Goal: Task Accomplishment & Management: Use online tool/utility

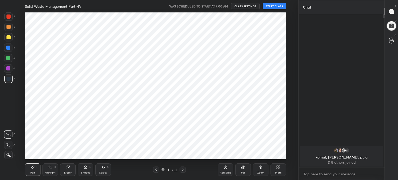
scroll to position [25754, 25623]
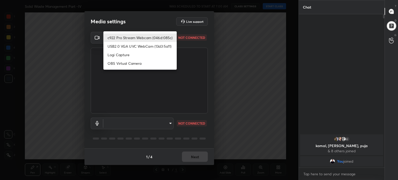
click at [170, 37] on body "1 2 3 4 5 6 7 C X Z C X Z E E Erase all H H Solid Waste Management Part -IV WAS…" at bounding box center [199, 90] width 398 height 180
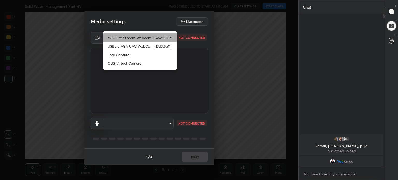
click at [170, 37] on li "c922 Pro Stream Webcam (046d:085c)" at bounding box center [139, 37] width 73 height 9
type input "62df0fac9efcb9fde8adbec6a21593e37b453e170e2c2807b1ce872b076714ff"
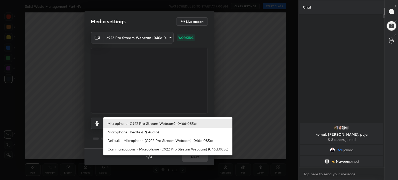
click at [171, 123] on body "1 2 3 4 5 6 7 C X Z C X Z E E Erase all H H Solid Waste Management Part -IV WAS…" at bounding box center [199, 90] width 398 height 180
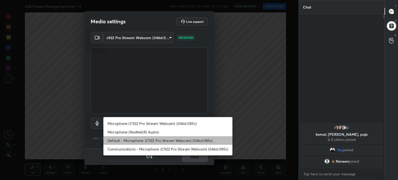
click at [172, 139] on li "Default - Microphone (C922 Pro Stream Webcam) (046d:085c)" at bounding box center [167, 140] width 129 height 9
type input "default"
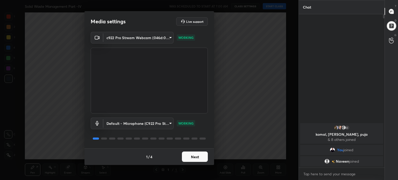
click at [201, 156] on button "Next" at bounding box center [195, 157] width 26 height 10
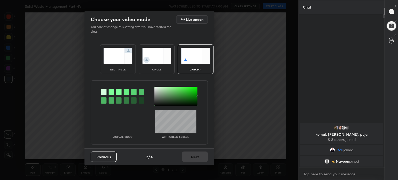
click at [126, 60] on img at bounding box center [117, 56] width 29 height 16
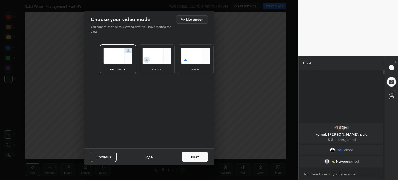
scroll to position [53, 84]
click at [198, 157] on button "Next" at bounding box center [195, 157] width 26 height 10
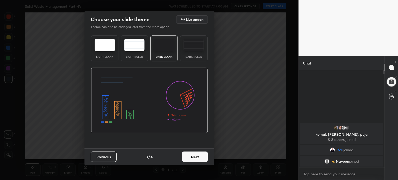
click at [115, 52] on div "Light Blank" at bounding box center [104, 48] width 27 height 26
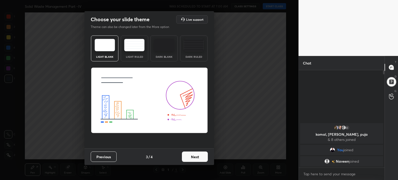
click at [198, 158] on button "Next" at bounding box center [195, 157] width 26 height 10
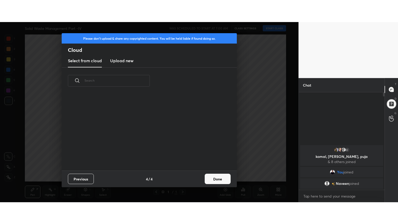
scroll to position [77, 166]
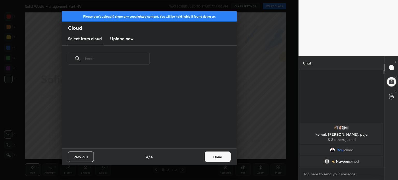
click at [224, 159] on button "Done" at bounding box center [218, 157] width 26 height 10
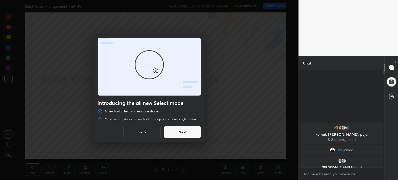
click at [140, 130] on button "Skip" at bounding box center [141, 132] width 37 height 12
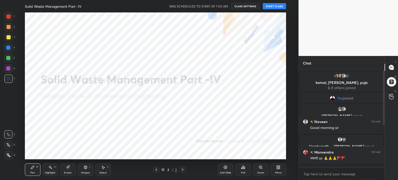
click at [280, 170] on div "More" at bounding box center [278, 169] width 16 height 12
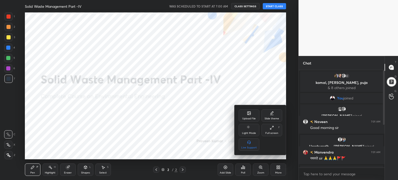
click at [272, 133] on div "Full screen" at bounding box center [271, 133] width 13 height 3
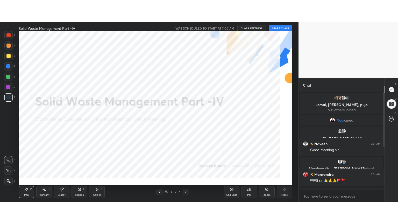
scroll to position [97, 84]
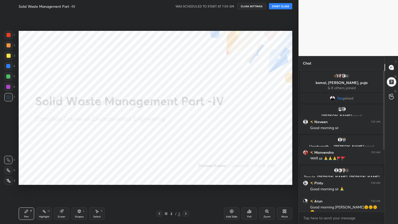
click at [283, 6] on button "START CLASS" at bounding box center [280, 6] width 23 height 6
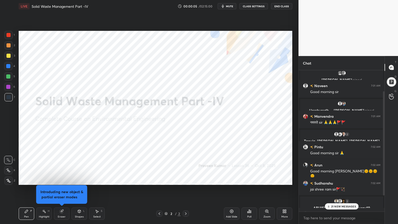
scroll to position [51, 0]
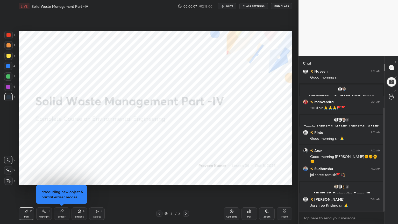
click at [228, 9] on button "mute" at bounding box center [227, 6] width 19 height 6
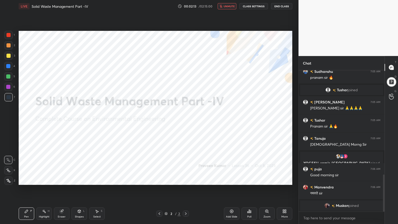
scroll to position [398, 0]
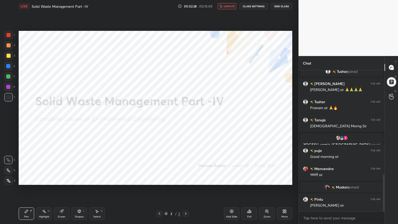
click at [231, 6] on span "unmute" at bounding box center [229, 6] width 11 height 4
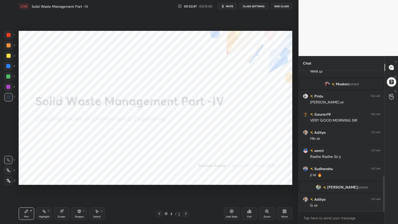
scroll to position [425, 0]
click at [286, 180] on icon at bounding box center [284, 211] width 4 height 4
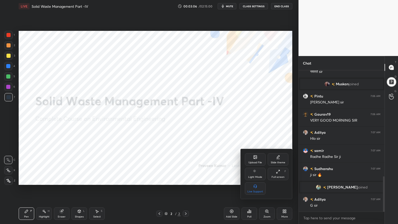
click at [281, 158] on div "Slide theme" at bounding box center [278, 159] width 21 height 12
click at [255, 180] on div "Dark Blank" at bounding box center [255, 191] width 13 height 3
click at [226, 180] on div at bounding box center [199, 112] width 398 height 224
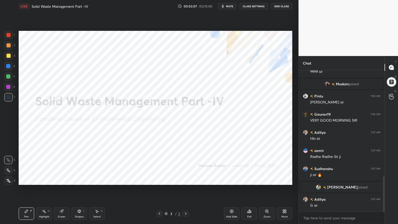
click at [236, 180] on div "Add Slide" at bounding box center [232, 213] width 16 height 12
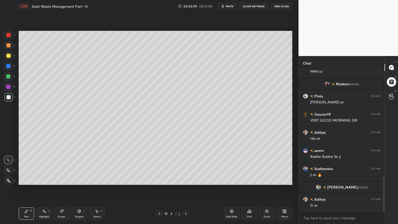
click at [10, 53] on div at bounding box center [8, 56] width 8 height 8
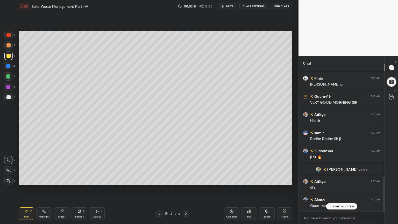
scroll to position [461, 0]
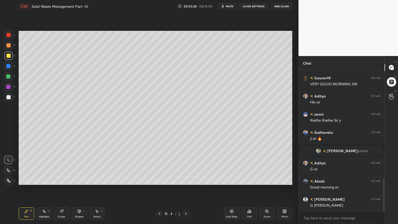
click at [8, 58] on div at bounding box center [8, 56] width 8 height 8
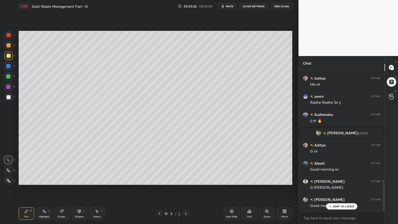
click at [7, 169] on icon at bounding box center [8, 170] width 4 height 3
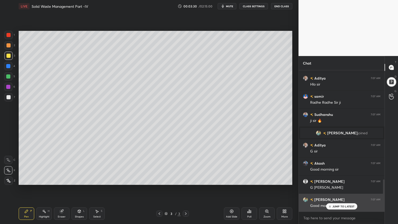
click at [348, 180] on p "JUMP TO LATEST" at bounding box center [343, 206] width 22 height 3
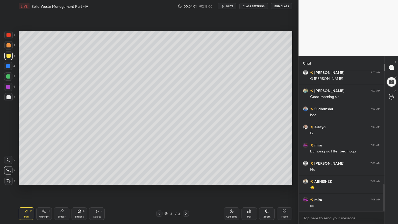
scroll to position [600, 0]
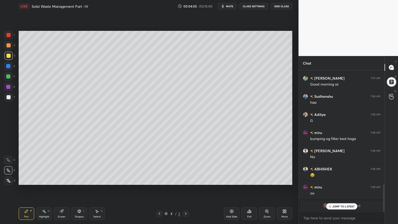
click at [61, 180] on icon at bounding box center [61, 211] width 3 height 3
click at [28, 180] on icon at bounding box center [26, 211] width 4 height 4
click at [341, 180] on p "JUMP TO LATEST" at bounding box center [343, 206] width 22 height 3
click at [82, 180] on div "Shapes L" at bounding box center [79, 213] width 16 height 12
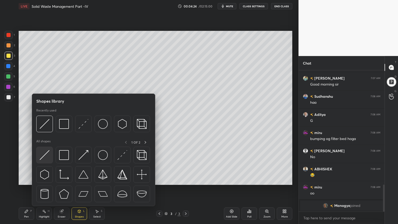
click at [42, 157] on img at bounding box center [45, 155] width 10 height 10
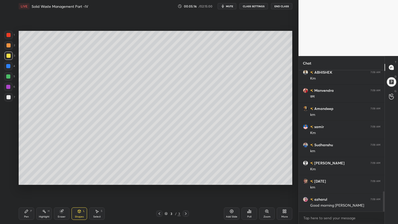
scroll to position [858, 0]
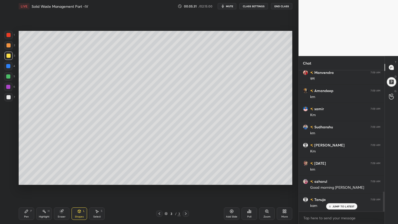
click at [8, 96] on div at bounding box center [8, 97] width 4 height 4
click at [28, 180] on div "Pen P" at bounding box center [27, 213] width 16 height 12
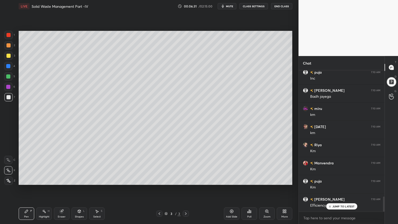
scroll to position [1184, 0]
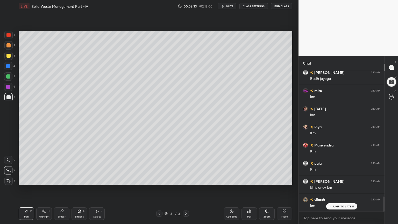
click at [228, 6] on span "mute" at bounding box center [229, 6] width 7 height 4
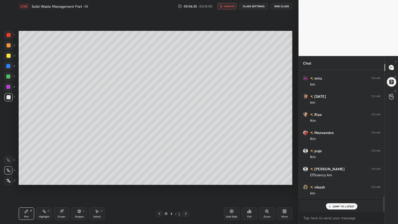
scroll to position [1215, 0]
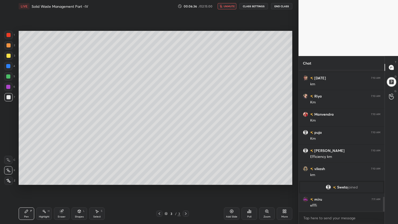
click at [230, 6] on span "unmute" at bounding box center [229, 6] width 11 height 4
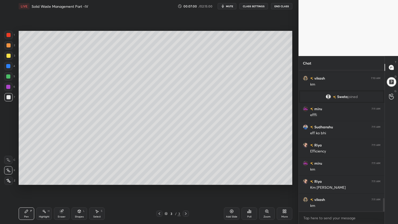
scroll to position [1324, 0]
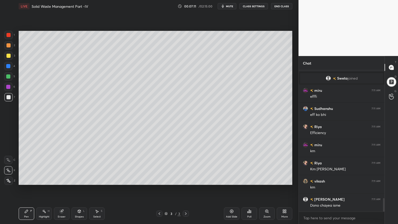
click at [80, 180] on div "Shapes L" at bounding box center [79, 213] width 16 height 12
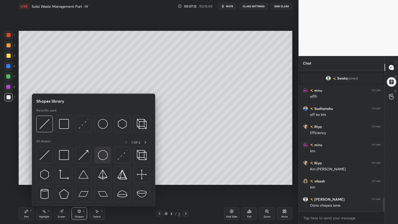
click at [104, 157] on img at bounding box center [103, 155] width 10 height 10
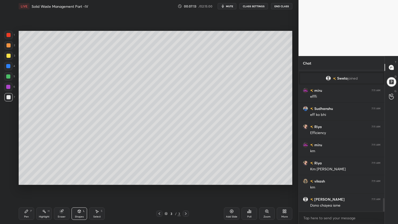
click at [9, 97] on div at bounding box center [8, 97] width 4 height 4
click at [81, 180] on div "Shapes L" at bounding box center [79, 213] width 16 height 12
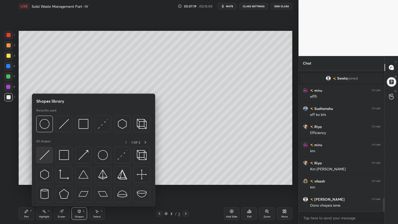
click at [43, 157] on img at bounding box center [45, 155] width 10 height 10
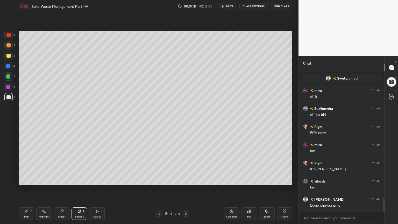
click at [78, 180] on icon at bounding box center [79, 211] width 3 height 3
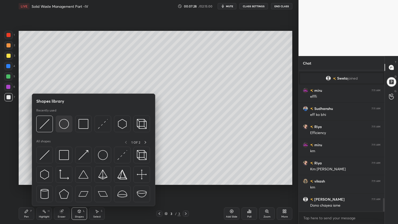
click at [66, 126] on img at bounding box center [64, 124] width 10 height 10
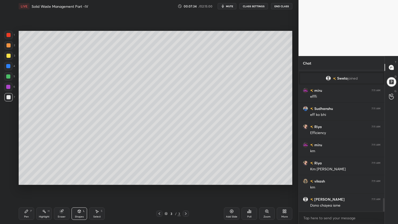
click at [81, 180] on icon at bounding box center [79, 211] width 4 height 4
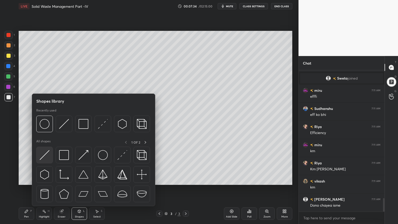
scroll to position [1336, 0]
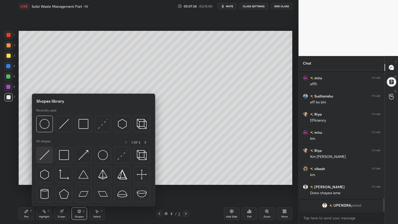
click at [43, 157] on img at bounding box center [45, 155] width 10 height 10
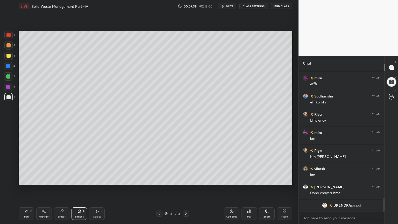
click at [28, 180] on div "Pen P" at bounding box center [27, 213] width 16 height 12
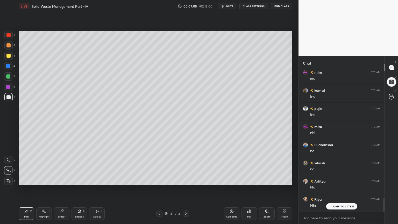
scroll to position [1311, 0]
click at [9, 56] on div at bounding box center [8, 56] width 4 height 4
click at [25, 180] on div "Pen" at bounding box center [26, 216] width 5 height 3
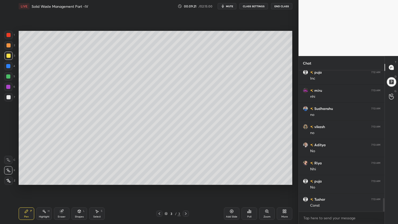
scroll to position [1347, 0]
click at [231, 6] on span "mute" at bounding box center [229, 6] width 7 height 4
click at [230, 7] on span "unmute" at bounding box center [229, 6] width 11 height 4
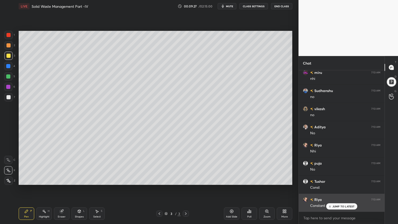
click at [333, 180] on p "JUMP TO LATEST" at bounding box center [343, 206] width 22 height 3
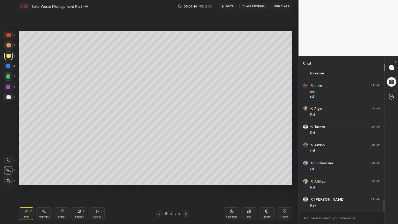
scroll to position [1575, 0]
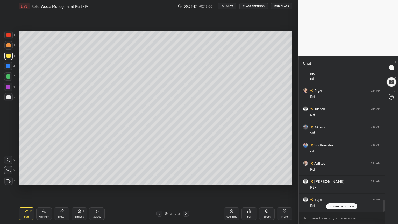
click at [10, 75] on div at bounding box center [8, 76] width 4 height 4
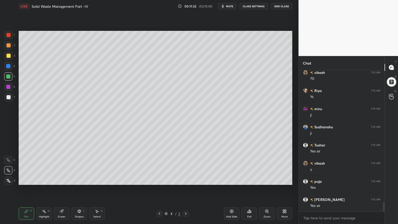
scroll to position [1863, 0]
click at [81, 180] on icon at bounding box center [79, 211] width 4 height 4
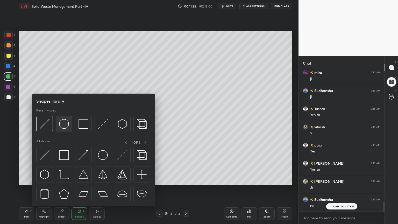
click at [67, 123] on img at bounding box center [64, 124] width 10 height 10
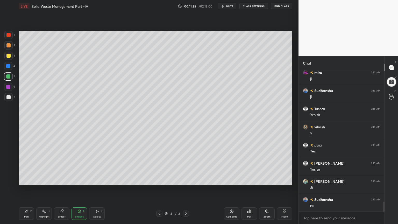
scroll to position [1899, 0]
click at [9, 100] on div at bounding box center [8, 97] width 8 height 8
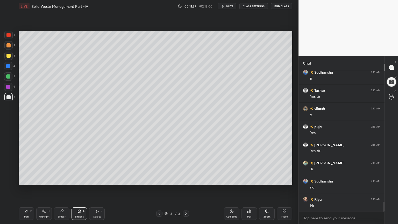
click at [79, 180] on div "Shapes" at bounding box center [79, 216] width 9 height 3
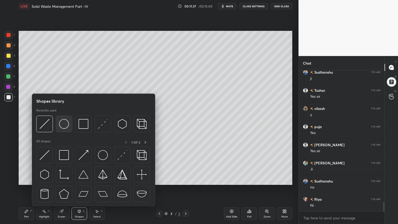
click at [64, 122] on img at bounding box center [64, 124] width 10 height 10
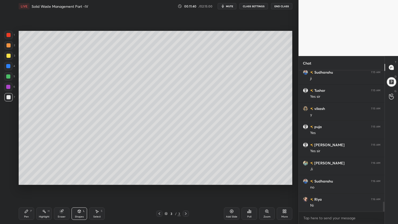
click at [64, 180] on div "Eraser" at bounding box center [62, 213] width 16 height 12
click at [79, 180] on icon at bounding box center [79, 211] width 4 height 4
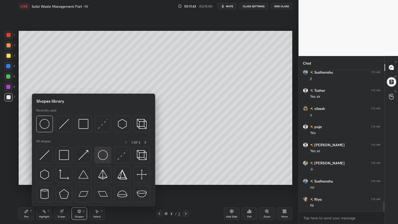
click at [102, 154] on img at bounding box center [103, 155] width 10 height 10
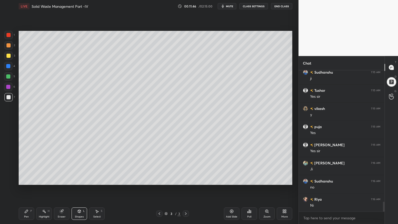
click at [83, 180] on div "Shapes L" at bounding box center [79, 213] width 16 height 12
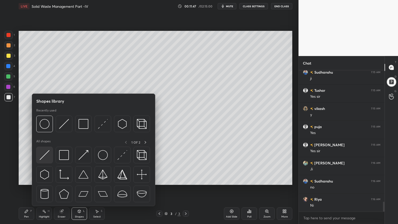
click at [44, 155] on img at bounding box center [45, 155] width 10 height 10
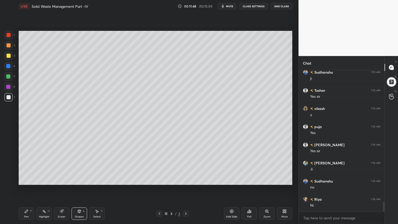
scroll to position [1917, 0]
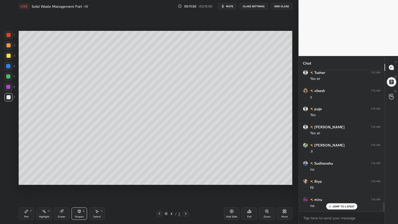
click at [78, 180] on icon at bounding box center [79, 211] width 4 height 4
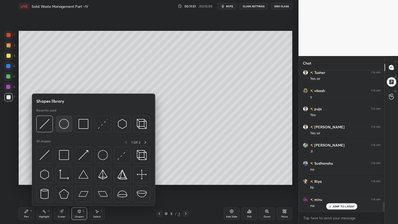
click at [64, 123] on img at bounding box center [64, 124] width 10 height 10
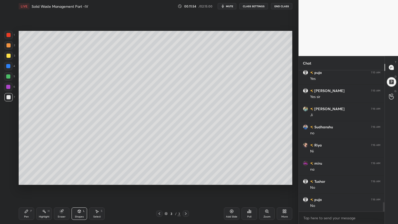
scroll to position [1971, 0]
click at [80, 180] on div "Shapes L" at bounding box center [79, 213] width 16 height 12
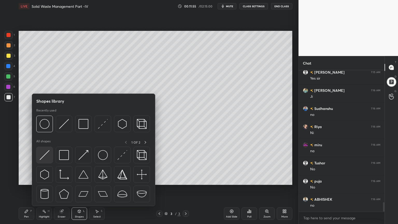
click at [46, 154] on img at bounding box center [45, 155] width 10 height 10
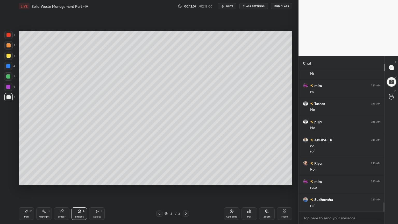
scroll to position [2049, 0]
click at [23, 180] on div "Pen P" at bounding box center [27, 213] width 16 height 12
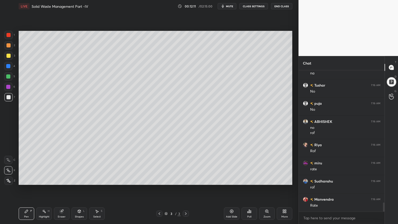
click at [78, 180] on icon at bounding box center [79, 211] width 4 height 4
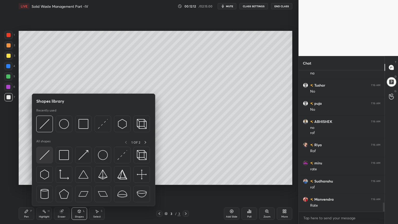
click at [42, 155] on img at bounding box center [45, 155] width 10 height 10
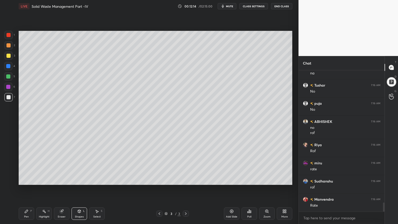
click at [30, 180] on div "Pen P" at bounding box center [27, 213] width 16 height 12
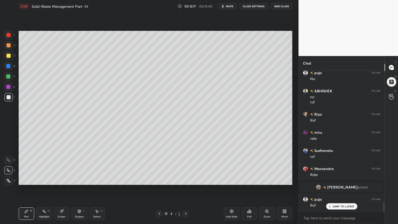
scroll to position [1961, 0]
click at [10, 58] on div at bounding box center [8, 56] width 4 height 4
click at [30, 180] on div "Pen P" at bounding box center [27, 213] width 16 height 12
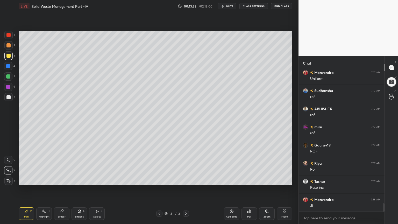
scroll to position [2233, 0]
click at [231, 3] on button "mute" at bounding box center [227, 6] width 19 height 6
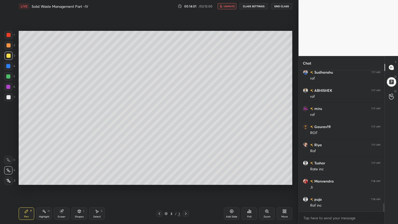
click at [226, 5] on span "unmute" at bounding box center [229, 6] width 11 height 4
click at [7, 97] on div at bounding box center [8, 97] width 4 height 4
click at [8, 75] on div at bounding box center [8, 76] width 4 height 4
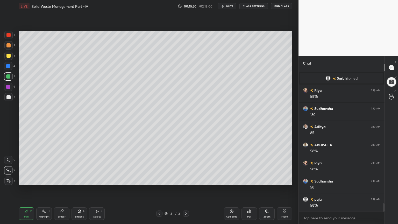
scroll to position [2305, 0]
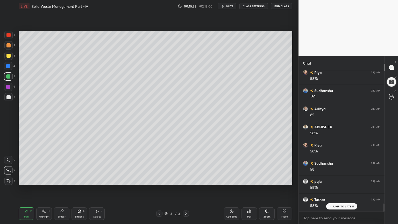
click at [228, 9] on button "mute" at bounding box center [227, 6] width 19 height 6
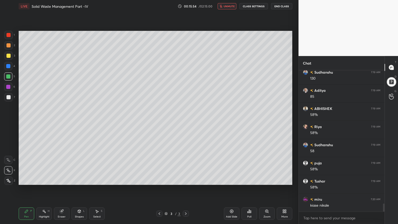
click at [230, 8] on button "unmute" at bounding box center [227, 6] width 19 height 6
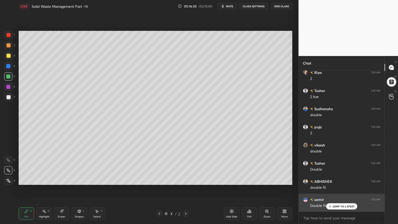
click at [342, 180] on p "JUMP TO LATEST" at bounding box center [343, 206] width 22 height 3
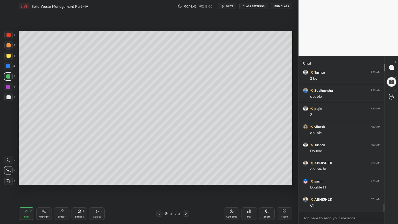
scroll to position [2528, 0]
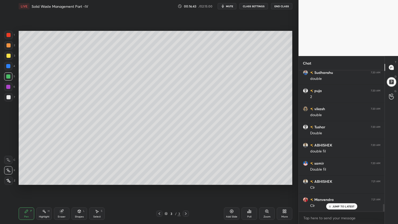
click at [229, 8] on button "mute" at bounding box center [227, 6] width 19 height 6
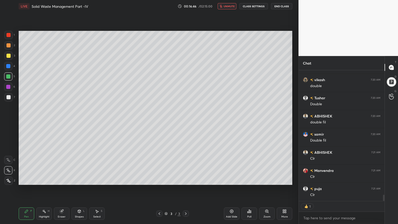
scroll to position [2575, 0]
click at [230, 7] on span "unmute" at bounding box center [229, 6] width 11 height 4
click at [232, 180] on icon at bounding box center [231, 211] width 4 height 4
click at [12, 102] on div "7" at bounding box center [9, 98] width 11 height 10
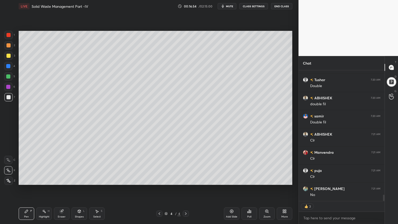
click at [9, 54] on div at bounding box center [8, 56] width 4 height 4
click at [36, 180] on div "Pen P Highlight H Eraser Shapes L Select S 4 / 4 Add Slide Poll Zoom More" at bounding box center [156, 213] width 274 height 21
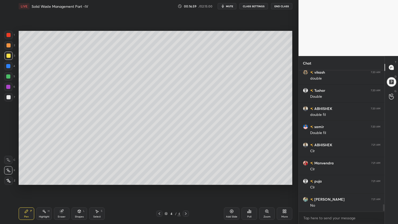
scroll to position [140, 84]
click at [79, 180] on div "Shapes" at bounding box center [79, 216] width 9 height 3
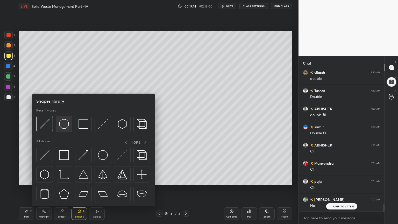
click at [63, 123] on img at bounding box center [64, 124] width 10 height 10
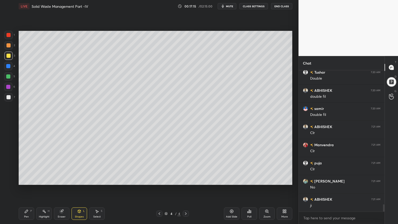
scroll to position [2600, 0]
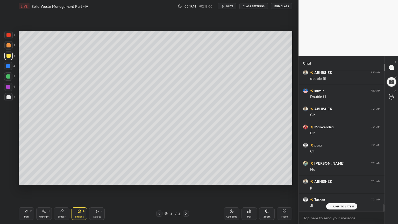
click at [81, 180] on div "Shapes L" at bounding box center [79, 213] width 16 height 12
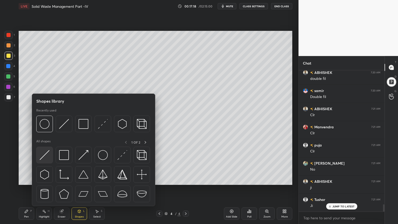
click at [41, 160] on img at bounding box center [45, 155] width 10 height 10
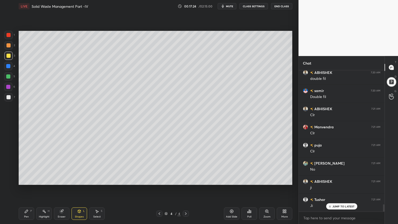
click at [81, 180] on div "Shapes L" at bounding box center [79, 213] width 16 height 12
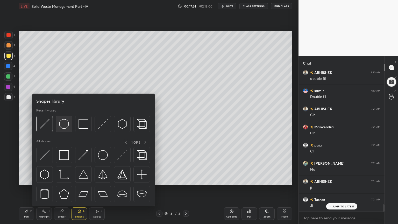
click at [61, 126] on img at bounding box center [64, 124] width 10 height 10
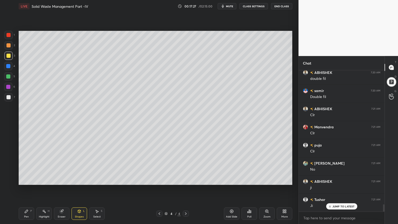
click at [77, 180] on div "Shapes" at bounding box center [79, 216] width 9 height 3
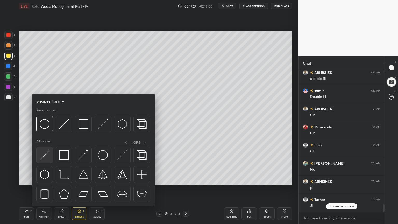
click at [44, 151] on img at bounding box center [45, 155] width 10 height 10
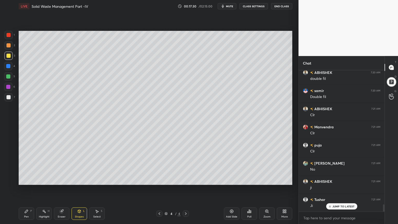
click at [25, 180] on div "Pen P" at bounding box center [27, 213] width 16 height 12
click at [158, 180] on icon at bounding box center [159, 213] width 4 height 4
click at [185, 180] on icon at bounding box center [186, 213] width 4 height 4
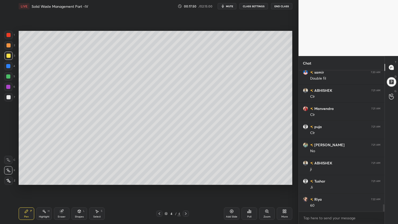
scroll to position [2637, 0]
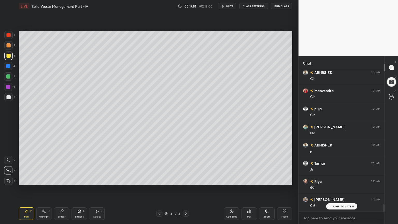
click at [160, 180] on icon at bounding box center [160, 213] width 2 height 3
click at [186, 180] on icon at bounding box center [186, 213] width 4 height 4
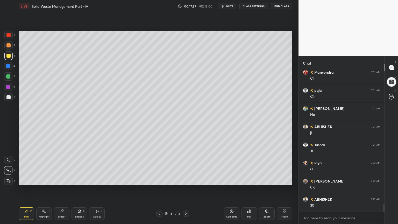
click at [156, 180] on div at bounding box center [159, 213] width 6 height 6
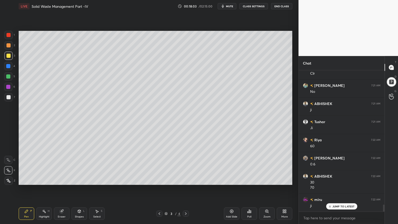
scroll to position [2697, 0]
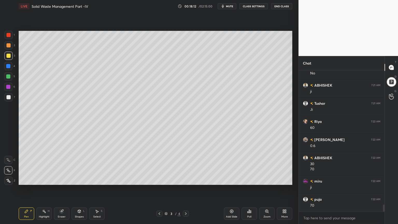
click at [186, 180] on icon at bounding box center [186, 213] width 4 height 4
click at [79, 180] on div "Shapes L" at bounding box center [79, 213] width 16 height 12
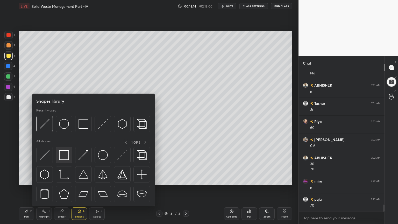
click at [65, 156] on img at bounding box center [64, 155] width 10 height 10
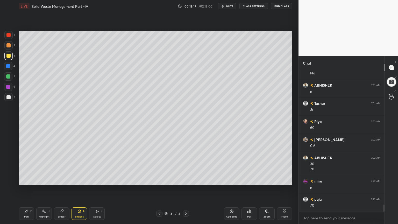
click at [26, 180] on div "Pen P" at bounding box center [27, 213] width 16 height 12
click at [10, 94] on div at bounding box center [8, 97] width 8 height 8
click at [63, 180] on icon at bounding box center [62, 211] width 4 height 4
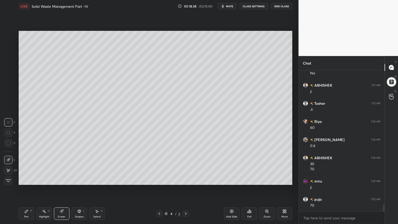
click at [24, 180] on div "Pen P" at bounding box center [27, 213] width 16 height 12
click at [231, 6] on span "mute" at bounding box center [229, 6] width 7 height 4
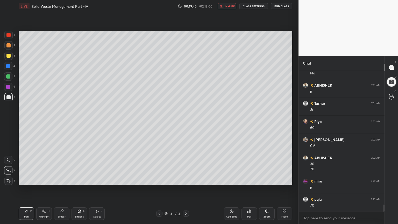
click at [231, 9] on button "unmute" at bounding box center [227, 6] width 19 height 6
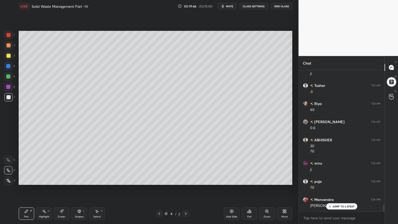
scroll to position [2733, 0]
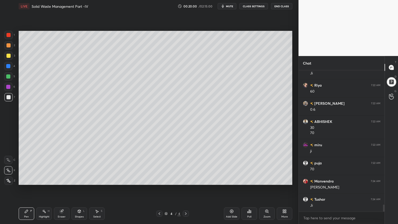
click at [233, 180] on div "Add Slide" at bounding box center [232, 213] width 16 height 12
click at [7, 55] on div at bounding box center [8, 56] width 4 height 4
click at [29, 180] on div "Pen P" at bounding box center [27, 213] width 16 height 12
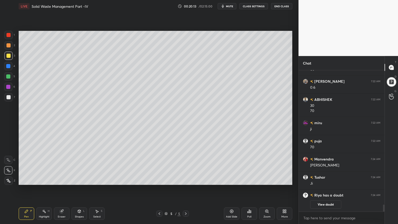
scroll to position [2608, 0]
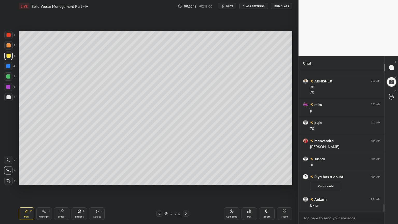
click at [160, 180] on icon at bounding box center [159, 213] width 4 height 4
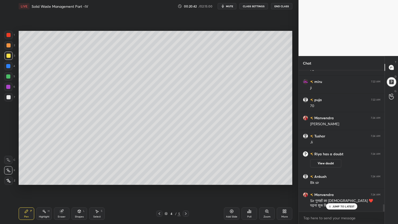
scroll to position [2649, 0]
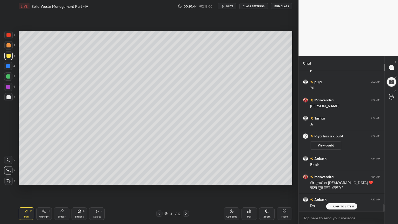
click at [187, 180] on icon at bounding box center [186, 213] width 4 height 4
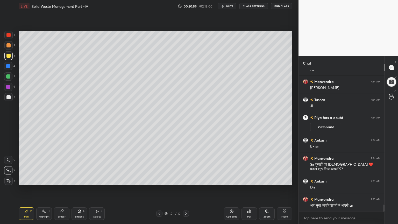
click at [83, 180] on div "Shapes L" at bounding box center [79, 213] width 16 height 12
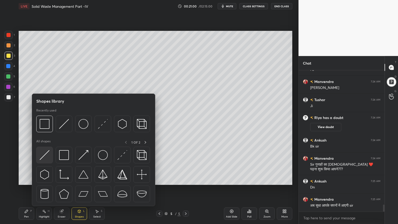
click at [47, 158] on img at bounding box center [45, 155] width 10 height 10
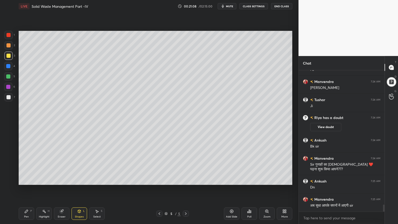
click at [30, 180] on div "Pen P" at bounding box center [27, 213] width 16 height 12
click at [8, 96] on div at bounding box center [8, 97] width 4 height 4
click at [62, 180] on div "Eraser" at bounding box center [62, 213] width 16 height 12
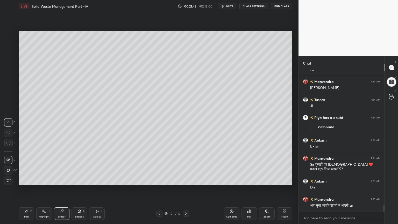
click at [23, 180] on div "Pen P" at bounding box center [27, 213] width 16 height 12
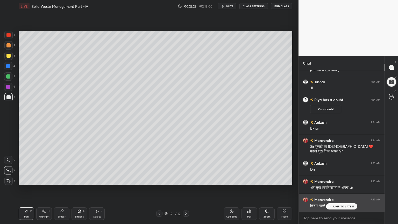
click at [349, 180] on p "JUMP TO LATEST" at bounding box center [343, 206] width 22 height 3
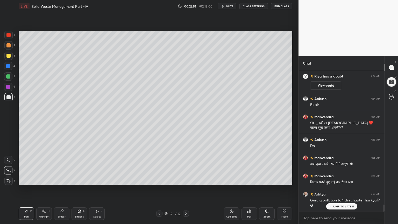
scroll to position [2727, 0]
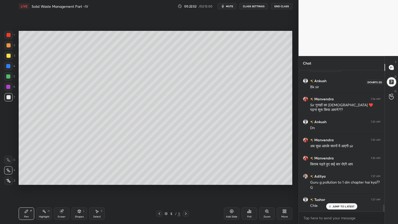
click at [392, 80] on div at bounding box center [391, 82] width 10 height 10
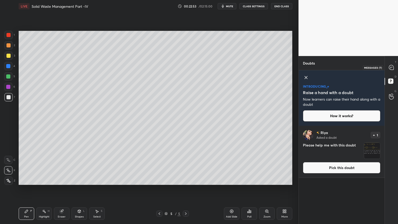
click at [391, 67] on icon at bounding box center [391, 67] width 5 height 5
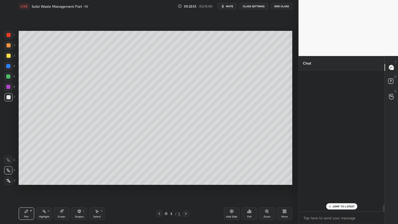
scroll to position [140, 84]
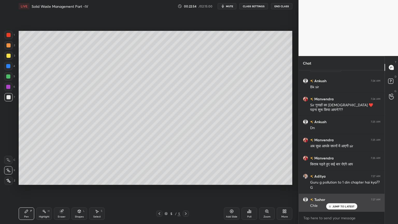
click at [340, 180] on p "JUMP TO LATEST" at bounding box center [343, 206] width 22 height 3
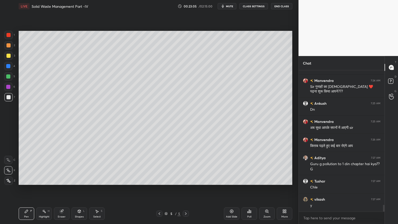
scroll to position [2874, 0]
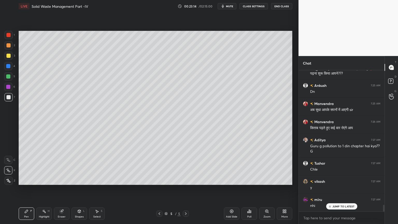
click at [167, 180] on icon at bounding box center [165, 213] width 3 height 3
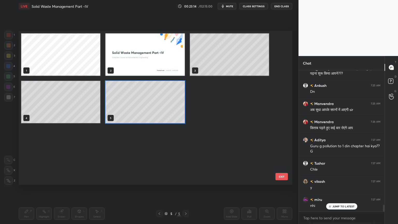
scroll to position [152, 271]
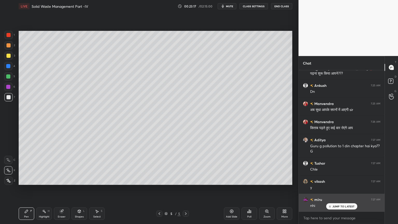
click at [340, 180] on p "JUMP TO LATEST" at bounding box center [343, 206] width 22 height 3
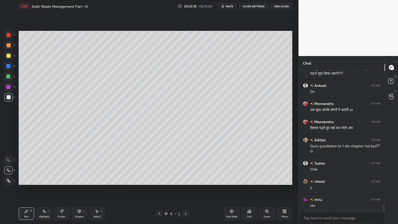
click at [228, 180] on div "Add Slide" at bounding box center [231, 216] width 11 height 3
click at [8, 35] on div at bounding box center [8, 35] width 4 height 4
click at [6, 180] on div at bounding box center [8, 180] width 8 height 8
click at [38, 180] on div "Pen P Highlight H Eraser Shapes L Select S 6 / 6 Add Slide Poll Zoom More" at bounding box center [156, 213] width 274 height 21
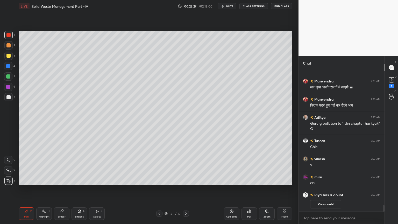
click at [61, 180] on div "Eraser" at bounding box center [62, 213] width 16 height 12
click at [27, 180] on icon at bounding box center [26, 211] width 3 height 3
click at [82, 180] on div "Shapes" at bounding box center [79, 216] width 9 height 3
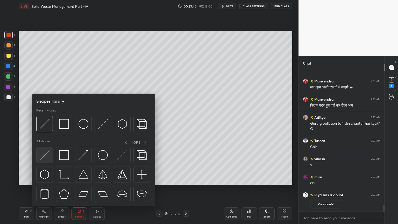
click at [46, 160] on img at bounding box center [45, 155] width 10 height 10
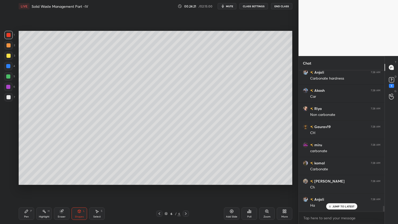
scroll to position [3329, 0]
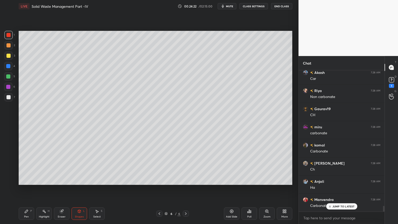
click at [10, 98] on div at bounding box center [8, 97] width 4 height 4
click at [28, 180] on div "Pen P" at bounding box center [27, 213] width 16 height 12
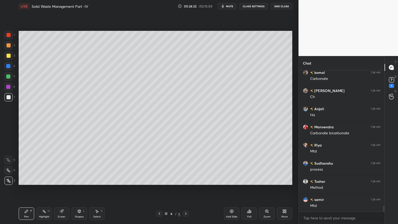
scroll to position [3420, 0]
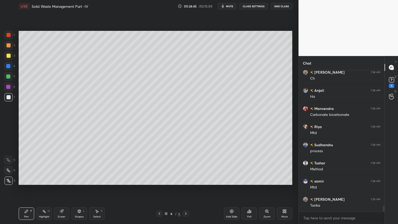
click at [8, 169] on icon at bounding box center [8, 170] width 4 height 3
click at [29, 180] on div "Pen P" at bounding box center [27, 213] width 16 height 12
click at [7, 56] on div at bounding box center [8, 56] width 4 height 4
click at [26, 180] on div "Pen P" at bounding box center [27, 213] width 16 height 12
click at [61, 180] on div "Eraser" at bounding box center [62, 213] width 16 height 12
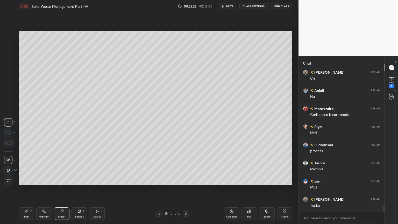
click at [32, 180] on div "Pen P" at bounding box center [27, 213] width 16 height 12
click at [79, 180] on div "Shapes" at bounding box center [79, 216] width 9 height 3
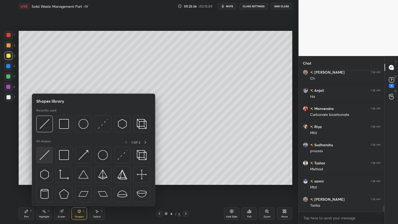
click at [42, 157] on img at bounding box center [45, 155] width 10 height 10
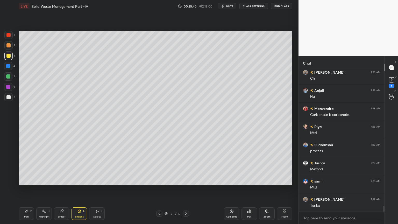
click at [7, 35] on div at bounding box center [8, 35] width 4 height 4
click at [27, 180] on div "Pen P Highlight H Eraser Shapes L Select S 6 / 6 Add Slide Poll Zoom More" at bounding box center [156, 213] width 274 height 21
click at [28, 180] on div "Pen" at bounding box center [26, 216] width 5 height 3
click at [7, 180] on div at bounding box center [8, 180] width 8 height 8
click at [80, 180] on icon at bounding box center [79, 211] width 4 height 4
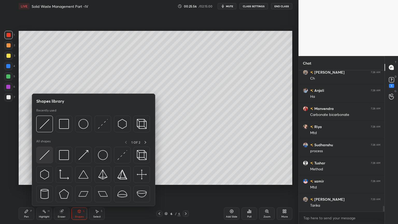
click at [44, 159] on img at bounding box center [45, 155] width 10 height 10
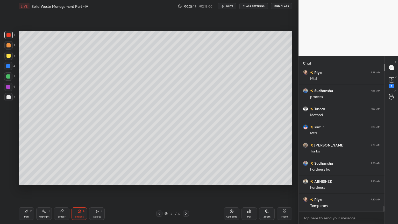
scroll to position [3492, 0]
click at [10, 55] on div at bounding box center [8, 56] width 4 height 4
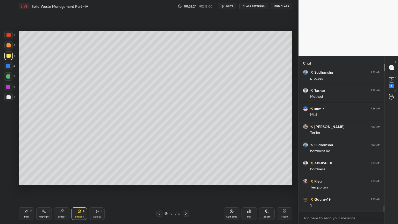
click at [32, 180] on div "Pen P" at bounding box center [27, 213] width 16 height 12
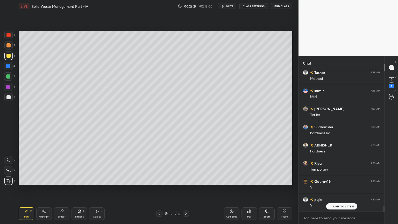
click at [8, 170] on icon at bounding box center [8, 170] width 5 height 4
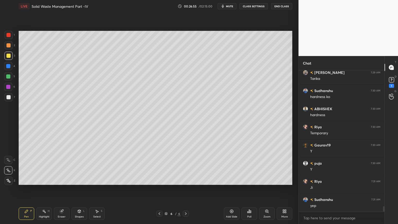
scroll to position [3565, 0]
click at [63, 180] on icon at bounding box center [62, 211] width 4 height 4
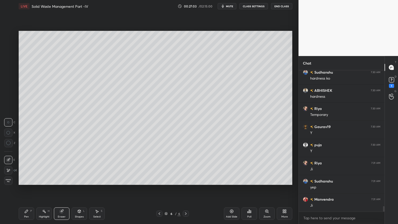
click at [23, 180] on div "Pen P" at bounding box center [27, 213] width 16 height 12
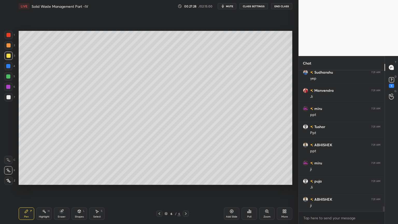
scroll to position [3691, 0]
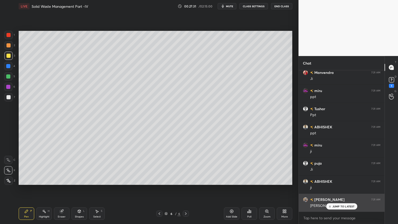
click at [340, 180] on p "JUMP TO LATEST" at bounding box center [343, 206] width 22 height 3
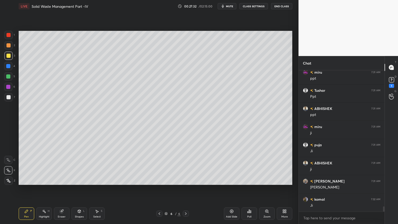
click at [229, 180] on div "Add Slide" at bounding box center [232, 213] width 16 height 12
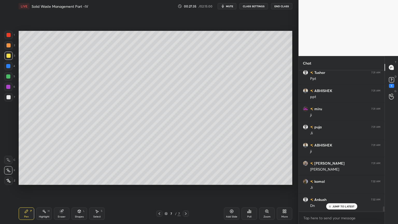
click at [159, 180] on icon at bounding box center [160, 213] width 2 height 3
click at [343, 180] on p "JUMP TO LATEST" at bounding box center [343, 206] width 22 height 3
click at [188, 180] on div at bounding box center [186, 213] width 6 height 6
click at [9, 99] on div at bounding box center [8, 97] width 4 height 4
click at [32, 180] on div "Pen P" at bounding box center [27, 213] width 16 height 12
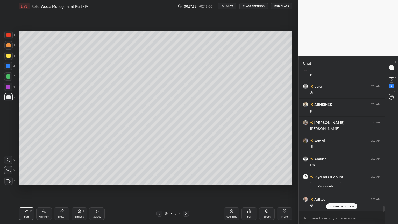
scroll to position [3455, 0]
click at [82, 180] on div "Shapes L" at bounding box center [79, 213] width 16 height 12
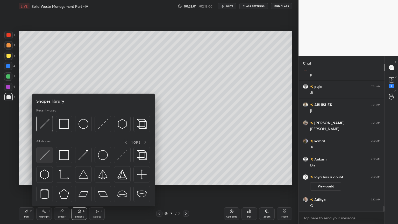
click at [43, 157] on img at bounding box center [45, 155] width 10 height 10
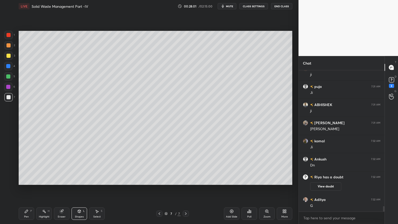
scroll to position [3474, 0]
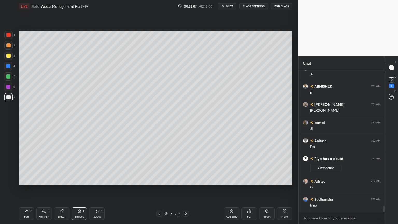
click at [26, 180] on icon at bounding box center [26, 211] width 3 height 3
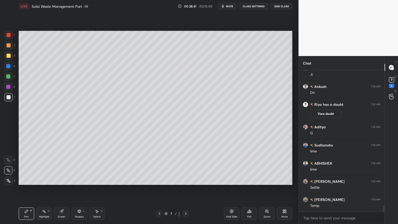
scroll to position [3546, 0]
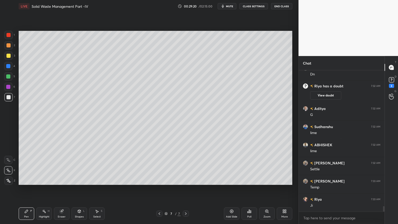
click at [61, 180] on div "Eraser" at bounding box center [62, 213] width 16 height 12
click at [33, 180] on div "Pen P" at bounding box center [27, 213] width 16 height 12
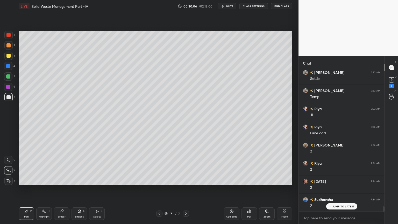
scroll to position [3655, 0]
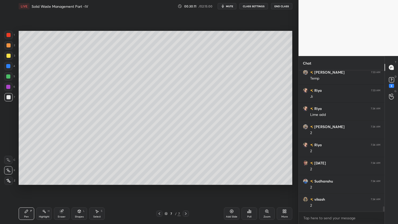
click at [9, 36] on div at bounding box center [8, 35] width 4 height 4
click at [10, 180] on icon at bounding box center [8, 181] width 5 height 4
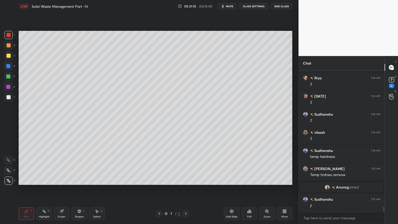
scroll to position [3666, 0]
click at [7, 57] on div at bounding box center [8, 56] width 4 height 4
click at [27, 180] on div "Pen P" at bounding box center [27, 213] width 16 height 12
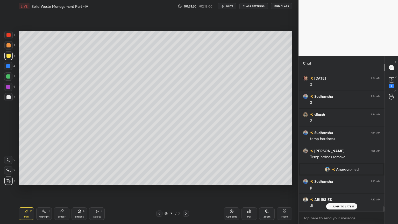
click at [9, 168] on icon at bounding box center [8, 170] width 5 height 4
click at [64, 180] on div "Eraser" at bounding box center [62, 213] width 16 height 12
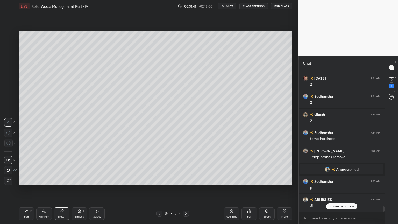
scroll to position [3703, 0]
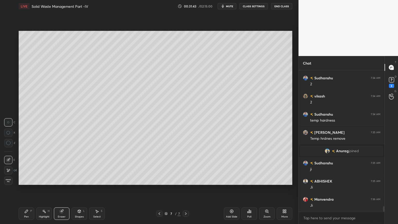
click at [237, 180] on div "Add Slide" at bounding box center [231, 216] width 11 height 3
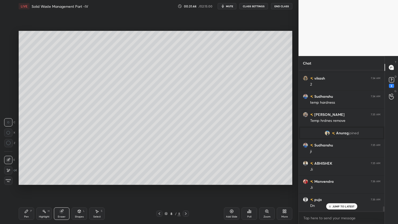
scroll to position [3739, 0]
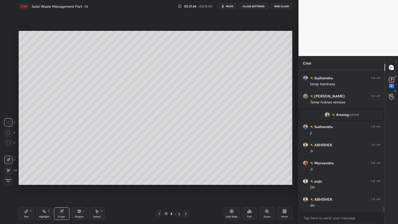
click at [30, 180] on div "Pen P" at bounding box center [27, 213] width 16 height 12
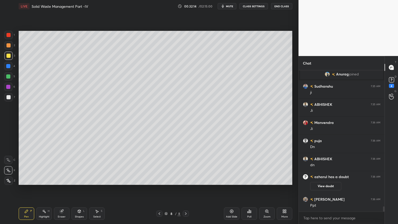
scroll to position [3724, 0]
click at [9, 98] on div at bounding box center [8, 97] width 4 height 4
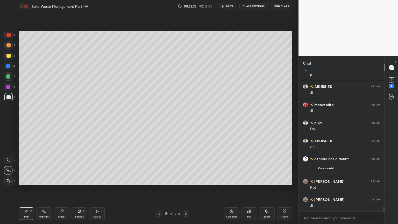
click at [27, 180] on div "Pen P" at bounding box center [27, 213] width 16 height 12
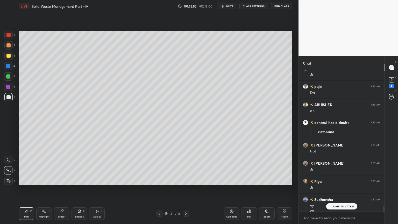
scroll to position [3784, 0]
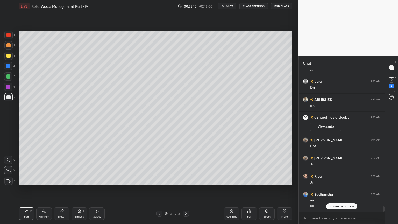
click at [5, 39] on div "1" at bounding box center [9, 36] width 10 height 10
click at [8, 178] on div at bounding box center [8, 180] width 8 height 8
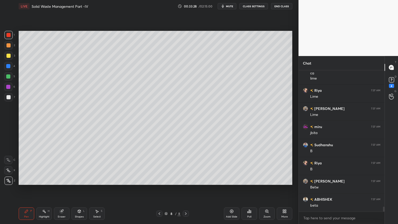
scroll to position [3934, 0]
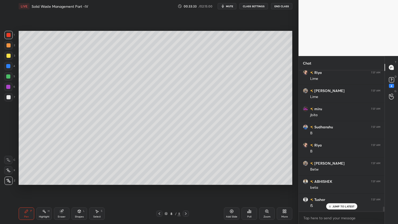
click at [5, 57] on div at bounding box center [8, 56] width 8 height 8
click at [8, 169] on icon at bounding box center [8, 170] width 5 height 4
click at [61, 180] on div "Eraser" at bounding box center [62, 216] width 8 height 3
click at [25, 180] on div "Pen P" at bounding box center [27, 213] width 16 height 12
click at [8, 98] on div at bounding box center [8, 97] width 4 height 4
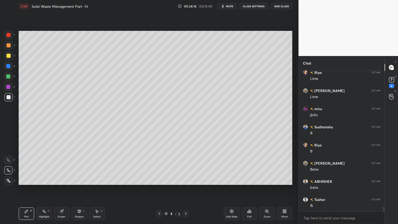
scroll to position [3952, 0]
click at [9, 34] on div at bounding box center [8, 35] width 4 height 4
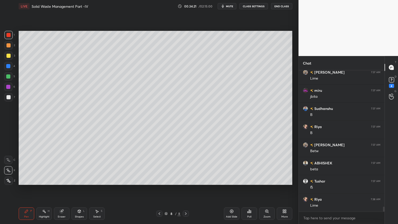
click at [7, 178] on div at bounding box center [8, 180] width 8 height 8
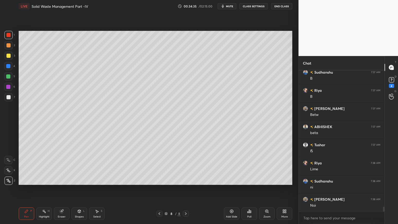
scroll to position [4006, 0]
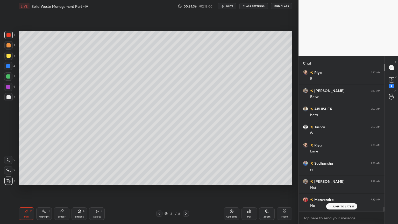
click at [7, 78] on div at bounding box center [8, 76] width 8 height 8
click at [32, 180] on div "Pen P" at bounding box center [27, 213] width 16 height 12
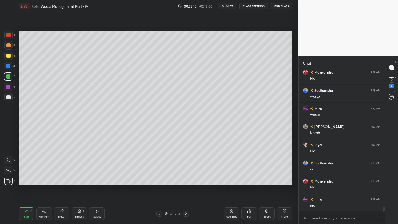
scroll to position [4188, 0]
click at [228, 4] on button "mute" at bounding box center [227, 6] width 19 height 6
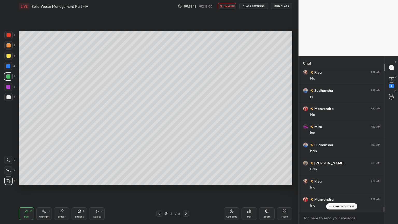
scroll to position [4224, 0]
click at [230, 8] on button "unmute" at bounding box center [227, 6] width 19 height 6
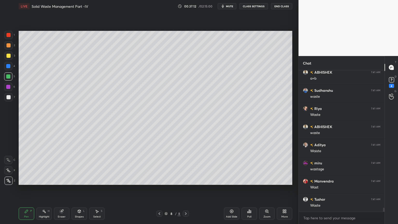
click at [234, 180] on div "Add Slide" at bounding box center [232, 213] width 16 height 12
click at [9, 55] on div at bounding box center [8, 56] width 4 height 4
click at [10, 170] on icon at bounding box center [8, 170] width 5 height 4
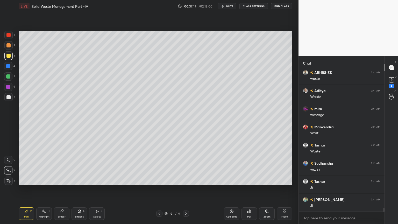
scroll to position [5118, 0]
click at [159, 180] on icon at bounding box center [159, 213] width 4 height 4
click at [160, 180] on icon at bounding box center [159, 213] width 4 height 4
click at [186, 180] on icon at bounding box center [186, 213] width 4 height 4
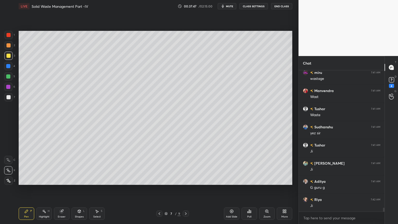
scroll to position [5154, 0]
click at [185, 180] on icon at bounding box center [186, 213] width 4 height 4
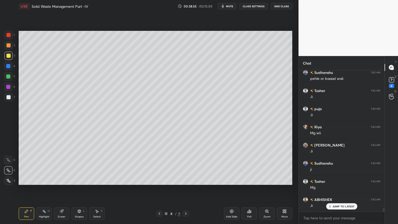
scroll to position [5522, 0]
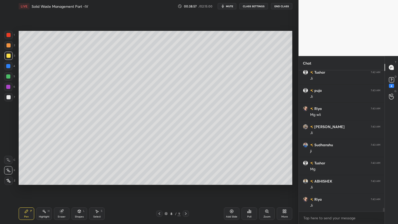
click at [185, 180] on icon at bounding box center [186, 213] width 4 height 4
click at [8, 58] on div at bounding box center [8, 56] width 8 height 8
click at [13, 93] on div "7" at bounding box center [9, 97] width 11 height 8
click at [26, 180] on div "Pen P" at bounding box center [27, 213] width 16 height 12
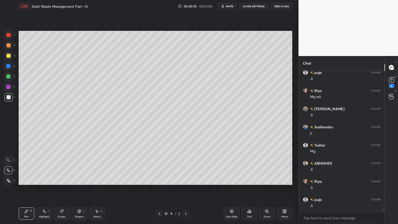
click at [62, 180] on div "Eraser" at bounding box center [62, 213] width 16 height 12
click at [19, 180] on div "Pen P" at bounding box center [27, 213] width 16 height 12
click at [7, 35] on div at bounding box center [8, 35] width 4 height 4
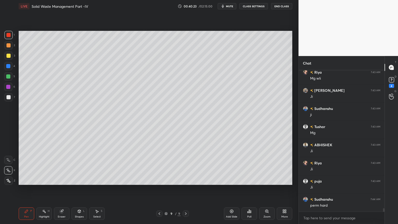
click at [8, 180] on icon at bounding box center [8, 181] width 5 height 4
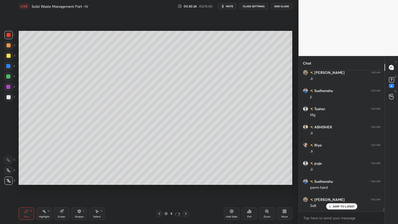
click at [9, 176] on div at bounding box center [8, 180] width 8 height 8
click at [27, 180] on icon at bounding box center [26, 211] width 4 height 4
click at [62, 180] on icon at bounding box center [61, 211] width 3 height 3
click at [78, 180] on icon at bounding box center [79, 211] width 3 height 3
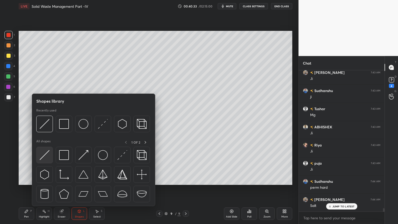
click at [40, 158] on img at bounding box center [45, 155] width 10 height 10
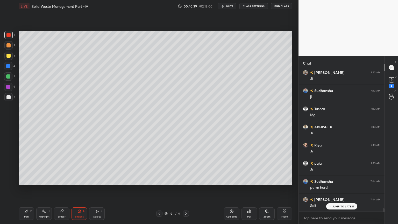
click at [28, 180] on icon at bounding box center [26, 211] width 4 height 4
click at [285, 5] on button "End Class" at bounding box center [281, 6] width 21 height 6
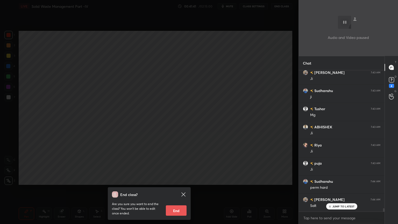
click at [203, 133] on div "End class? Are you sure you want to end the class? You won’t be able to edit on…" at bounding box center [149, 112] width 298 height 224
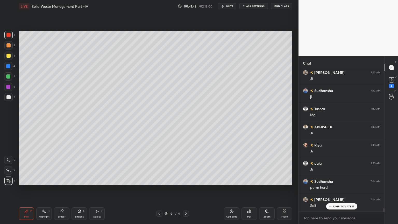
click at [158, 180] on icon at bounding box center [159, 213] width 4 height 4
click at [161, 180] on icon at bounding box center [159, 213] width 4 height 4
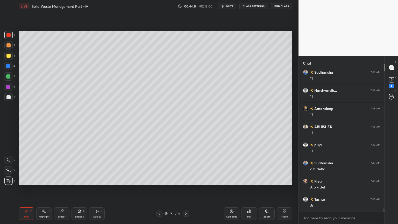
scroll to position [6425, 0]
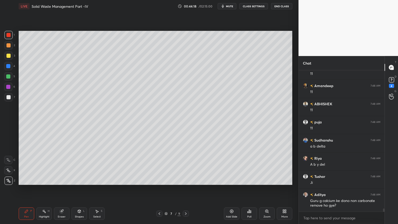
click at [186, 180] on icon at bounding box center [186, 213] width 4 height 4
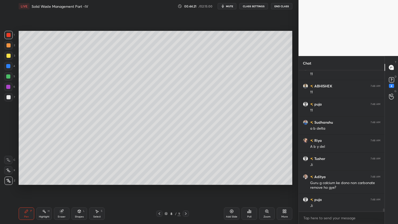
scroll to position [6462, 0]
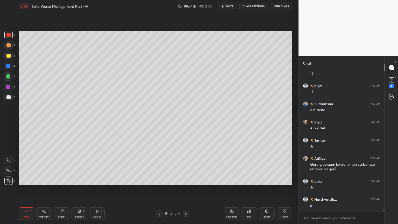
click at [186, 180] on icon at bounding box center [186, 213] width 4 height 4
click at [184, 180] on icon at bounding box center [186, 213] width 4 height 4
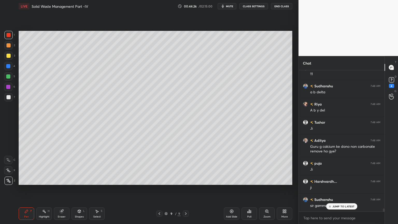
click at [8, 96] on div at bounding box center [8, 97] width 4 height 4
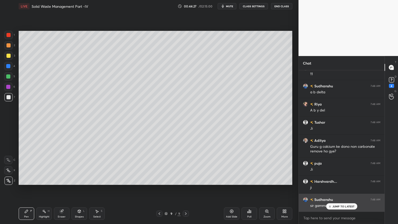
click at [334, 180] on p "JUMP TO LATEST" at bounding box center [343, 206] width 22 height 3
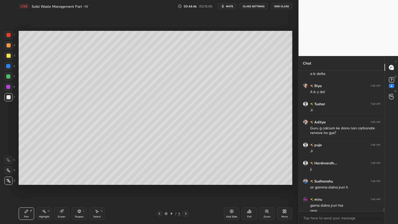
scroll to position [6503, 0]
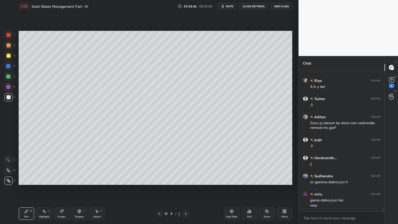
click at [159, 180] on icon at bounding box center [159, 213] width 4 height 4
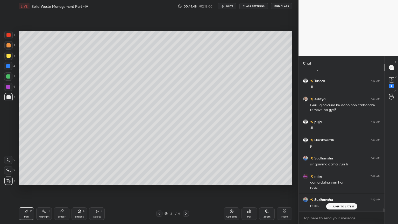
click at [159, 180] on icon at bounding box center [160, 213] width 2 height 3
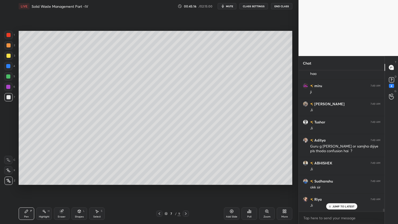
scroll to position [6766, 0]
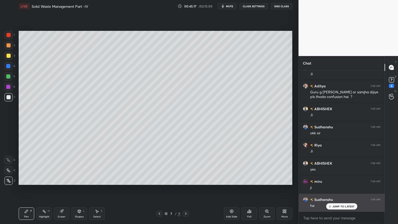
click at [341, 180] on p "JUMP TO LATEST" at bounding box center [343, 206] width 22 height 3
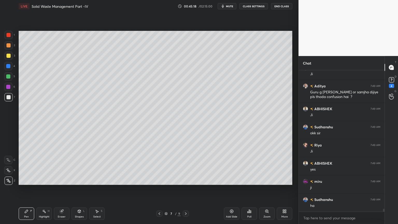
scroll to position [6785, 0]
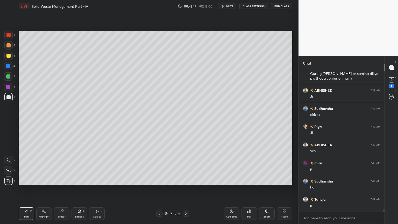
click at [159, 180] on icon at bounding box center [160, 213] width 2 height 3
click at [185, 180] on icon at bounding box center [186, 213] width 4 height 4
click at [186, 180] on icon at bounding box center [186, 213] width 2 height 3
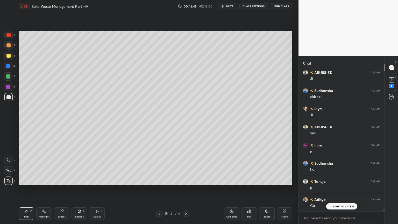
click at [185, 180] on icon at bounding box center [186, 213] width 4 height 4
click at [78, 180] on div "Shapes L" at bounding box center [79, 213] width 16 height 12
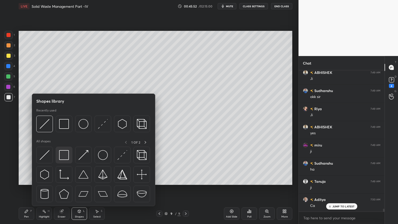
click at [64, 155] on img at bounding box center [64, 155] width 10 height 10
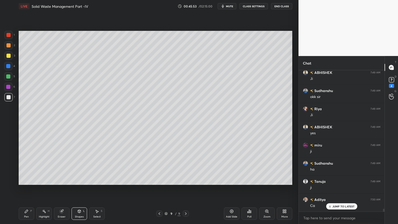
click at [8, 35] on div at bounding box center [8, 35] width 4 height 4
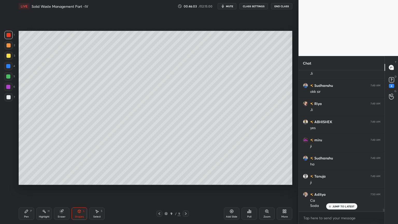
click at [183, 180] on div at bounding box center [186, 213] width 6 height 6
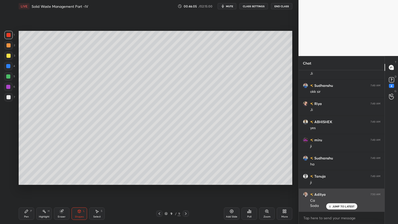
click at [332, 180] on div "JUMP TO LATEST" at bounding box center [341, 206] width 31 height 6
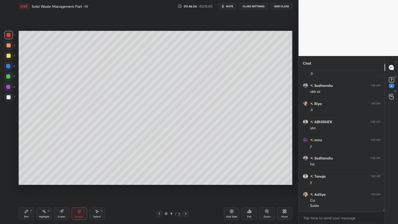
click at [4, 98] on div at bounding box center [8, 97] width 8 height 8
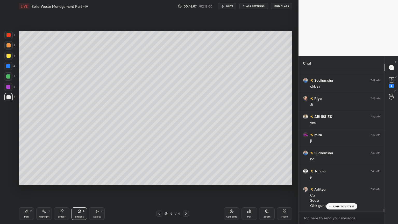
click at [23, 180] on div "Pen P" at bounding box center [27, 213] width 16 height 12
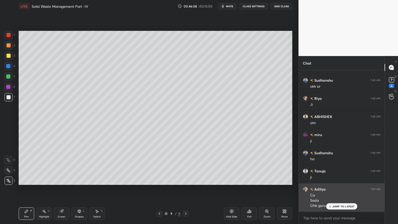
click at [341, 180] on p "JUMP TO LATEST" at bounding box center [343, 206] width 22 height 3
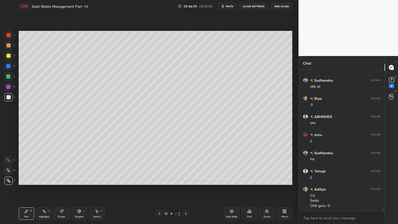
click at [10, 172] on div at bounding box center [8, 170] width 8 height 8
click at [11, 55] on div at bounding box center [8, 56] width 8 height 8
click at [62, 180] on icon at bounding box center [62, 211] width 4 height 4
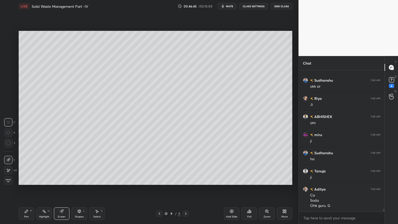
click at [20, 180] on div "Pen P" at bounding box center [27, 213] width 16 height 12
click at [7, 96] on div at bounding box center [8, 97] width 4 height 4
click at [65, 180] on div "Eraser" at bounding box center [62, 213] width 16 height 12
click at [27, 180] on div "Pen P" at bounding box center [27, 213] width 16 height 12
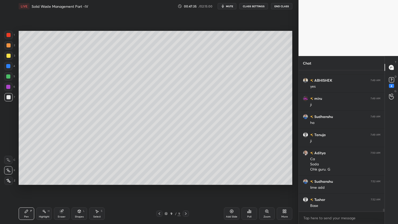
scroll to position [6868, 0]
click at [8, 57] on div at bounding box center [8, 56] width 4 height 4
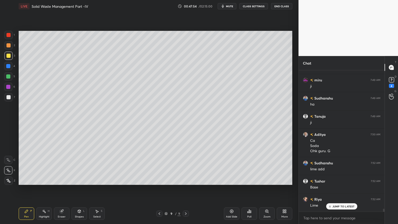
scroll to position [6886, 0]
click at [228, 180] on div "Add Slide" at bounding box center [232, 213] width 16 height 12
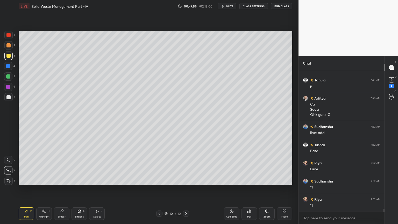
scroll to position [6922, 0]
click at [159, 180] on icon at bounding box center [159, 213] width 4 height 4
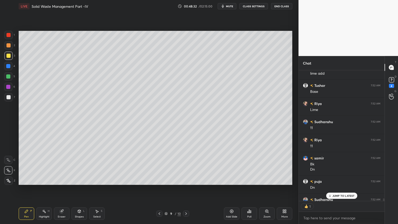
scroll to position [6992, 0]
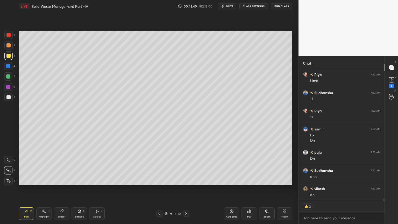
click at [188, 180] on div at bounding box center [186, 213] width 6 height 6
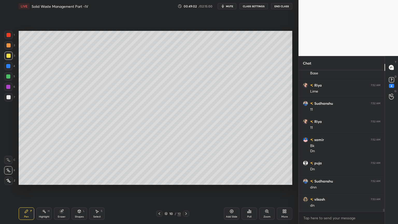
click at [10, 95] on div at bounding box center [8, 97] width 8 height 8
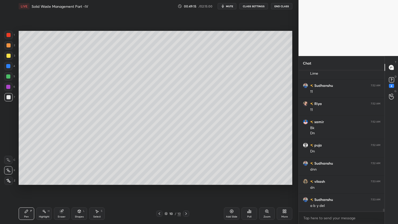
scroll to position [7018, 0]
click at [10, 96] on div at bounding box center [8, 97] width 8 height 8
click at [8, 53] on div at bounding box center [8, 56] width 8 height 8
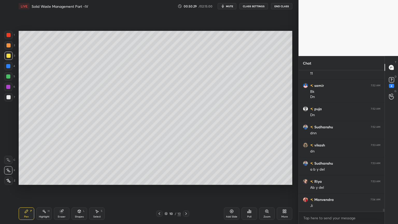
scroll to position [7054, 0]
click at [8, 99] on div at bounding box center [8, 97] width 4 height 4
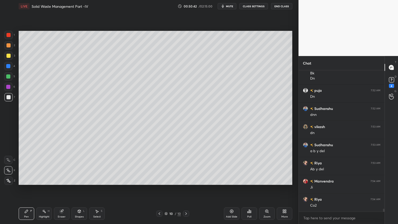
click at [26, 180] on icon at bounding box center [26, 211] width 4 height 4
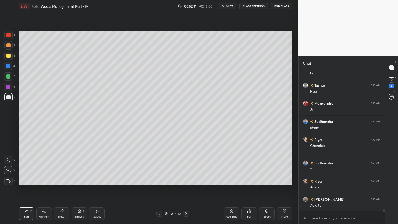
scroll to position [129, 84]
click at [227, 180] on div "Add Slide" at bounding box center [231, 216] width 11 height 3
click at [10, 67] on div at bounding box center [8, 66] width 4 height 4
click at [9, 78] on div at bounding box center [8, 76] width 4 height 4
click at [23, 180] on div "Pen P" at bounding box center [27, 213] width 16 height 12
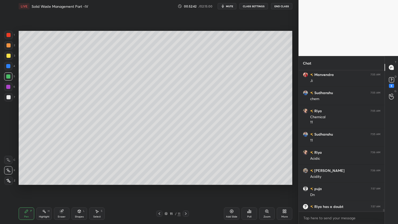
scroll to position [140, 84]
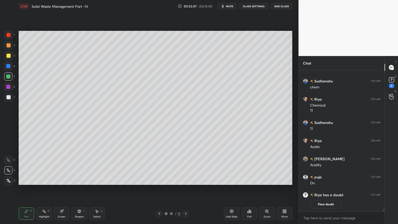
click at [64, 180] on div "Eraser" at bounding box center [62, 213] width 16 height 12
click at [28, 180] on div "Pen P" at bounding box center [27, 213] width 16 height 12
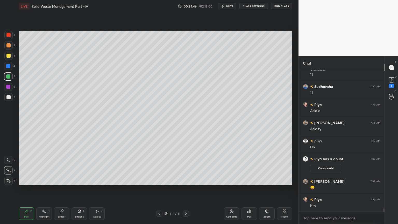
scroll to position [6250, 0]
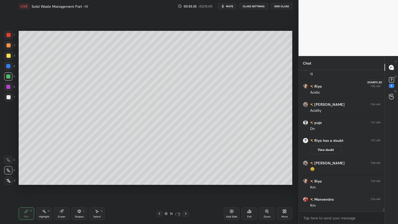
click at [393, 83] on icon at bounding box center [391, 80] width 8 height 8
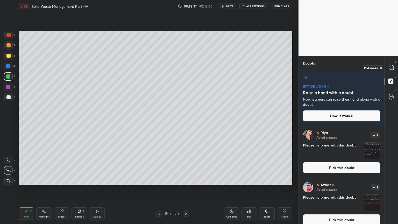
click at [391, 69] on icon at bounding box center [391, 67] width 5 height 5
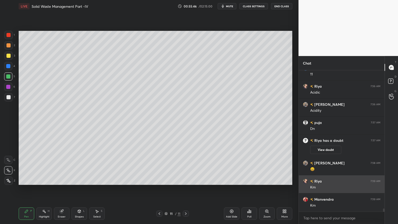
scroll to position [6379, 0]
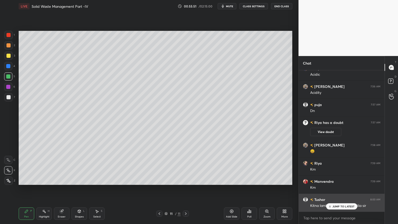
click at [332, 180] on div "Tushar 8:00 AM Kitna lamba Paragraph likh dia sir" at bounding box center [342, 202] width 86 height 18
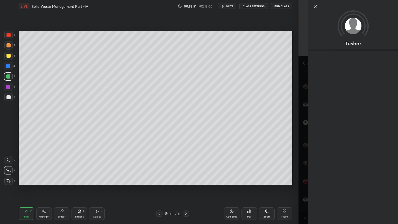
click at [269, 180] on div "Setting up your live class Poll for secs No correct answer Start poll" at bounding box center [156, 107] width 278 height 191
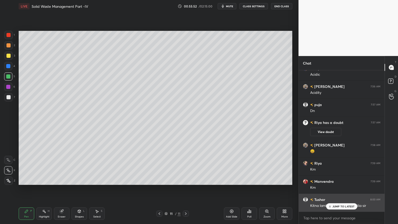
click at [336, 180] on p "JUMP TO LATEST" at bounding box center [343, 206] width 22 height 3
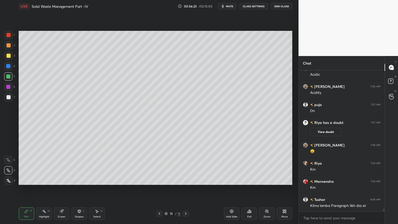
scroll to position [6397, 0]
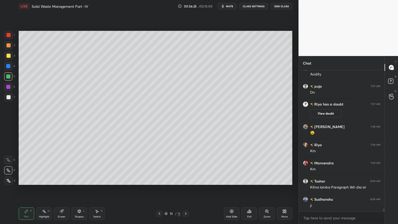
click at [231, 3] on button "mute" at bounding box center [227, 6] width 19 height 6
click at [232, 5] on span "unmute" at bounding box center [229, 6] width 11 height 4
click at [233, 180] on div "Add Slide" at bounding box center [232, 213] width 16 height 12
click at [8, 97] on div at bounding box center [8, 97] width 4 height 4
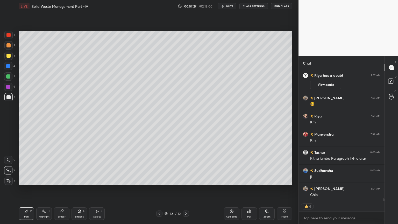
click at [79, 180] on div "Shapes L" at bounding box center [79, 213] width 16 height 12
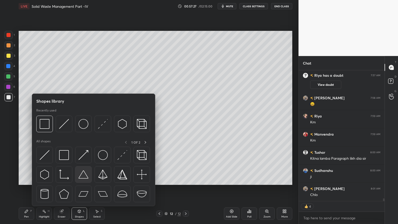
scroll to position [6444, 0]
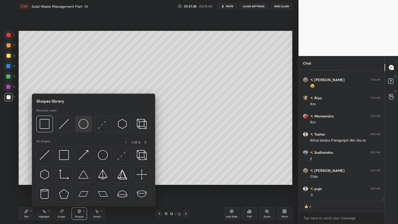
click at [82, 124] on img at bounding box center [83, 124] width 10 height 10
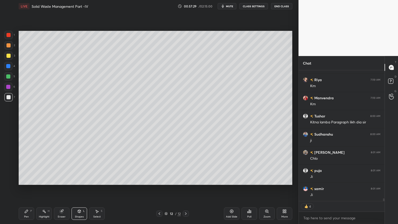
scroll to position [6480, 0]
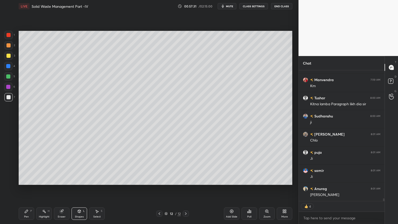
click at [25, 180] on div "Pen P" at bounding box center [27, 213] width 16 height 12
click at [9, 55] on div at bounding box center [8, 56] width 4 height 4
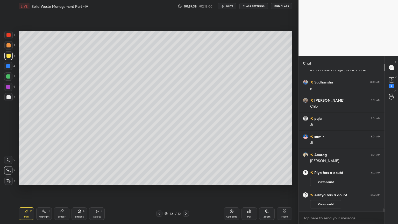
scroll to position [6369, 0]
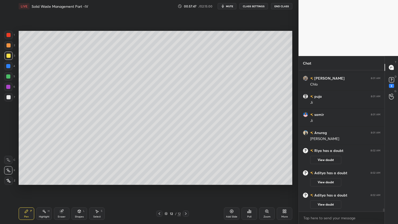
click at [6, 66] on div at bounding box center [8, 66] width 4 height 4
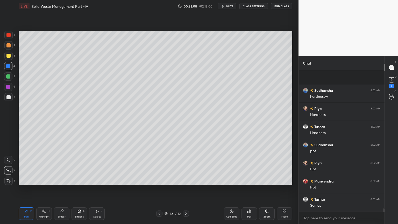
scroll to position [6527, 0]
click at [81, 180] on div "Shapes L" at bounding box center [79, 213] width 16 height 12
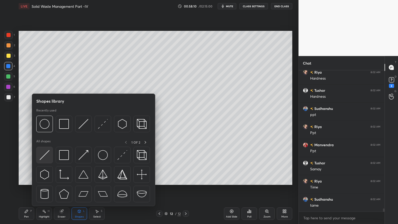
click at [46, 158] on img at bounding box center [45, 155] width 10 height 10
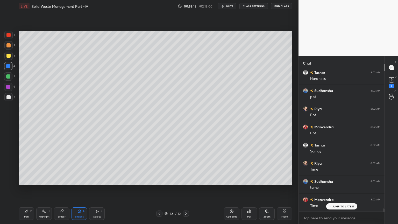
click at [27, 180] on div "Pen" at bounding box center [26, 216] width 5 height 3
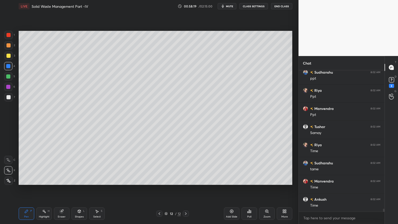
click at [84, 180] on div "Shapes L" at bounding box center [79, 213] width 16 height 12
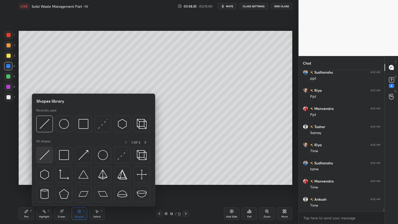
click at [48, 156] on img at bounding box center [45, 155] width 10 height 10
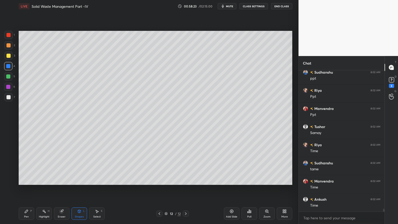
click at [29, 180] on div "Pen P" at bounding box center [27, 213] width 16 height 12
click at [80, 180] on div "Shapes L" at bounding box center [79, 213] width 16 height 12
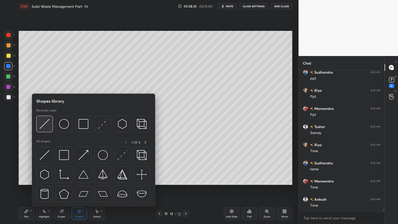
click at [42, 126] on img at bounding box center [45, 124] width 10 height 10
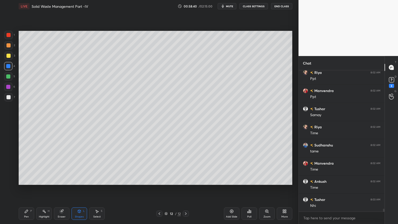
scroll to position [6599, 0]
click at [10, 98] on div at bounding box center [8, 97] width 4 height 4
click at [79, 180] on div "Shapes" at bounding box center [79, 216] width 9 height 3
click at [63, 180] on icon at bounding box center [61, 211] width 3 height 3
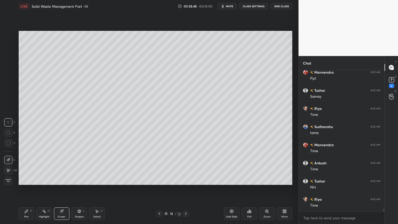
click at [8, 159] on icon at bounding box center [8, 160] width 4 height 4
click at [81, 180] on div "Shapes" at bounding box center [79, 216] width 9 height 3
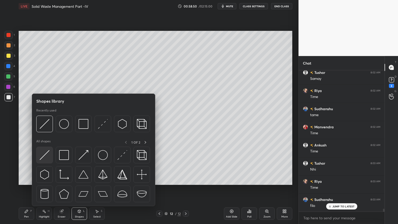
click at [40, 155] on img at bounding box center [45, 155] width 10 height 10
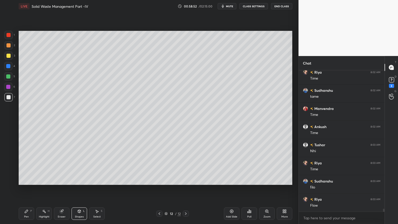
scroll to position [6653, 0]
click at [23, 180] on div "Pen P" at bounding box center [27, 213] width 16 height 12
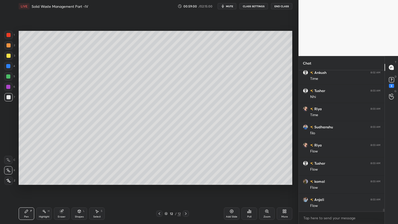
scroll to position [6708, 0]
click at [8, 56] on div at bounding box center [8, 56] width 4 height 4
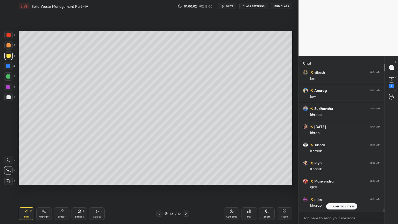
scroll to position [6949, 0]
click at [9, 77] on div at bounding box center [8, 76] width 4 height 4
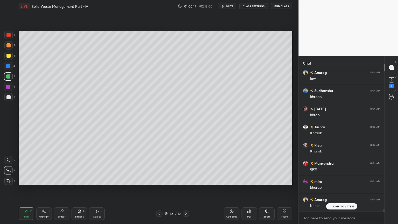
click at [30, 180] on div "Pen P" at bounding box center [27, 213] width 16 height 12
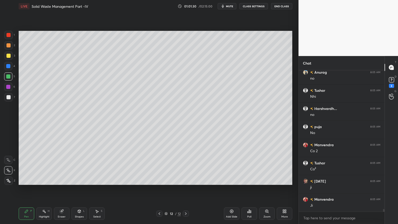
click at [234, 180] on div "Add Slide" at bounding box center [232, 213] width 16 height 12
click at [8, 95] on div at bounding box center [8, 97] width 4 height 4
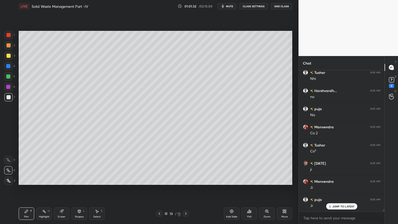
click at [25, 180] on div "Pen" at bounding box center [26, 216] width 5 height 3
click at [157, 180] on icon at bounding box center [159, 213] width 4 height 4
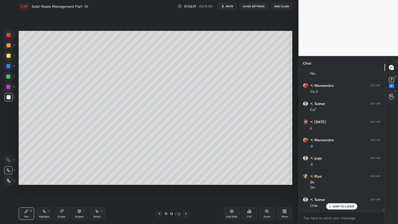
scroll to position [7339, 0]
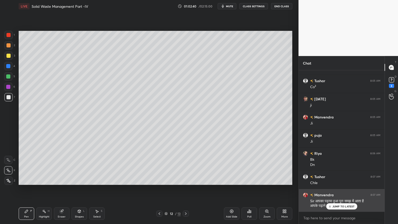
click at [329, 180] on div "JUMP TO LATEST" at bounding box center [341, 206] width 31 height 6
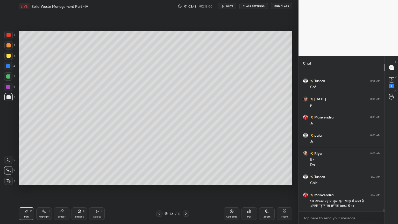
scroll to position [7358, 0]
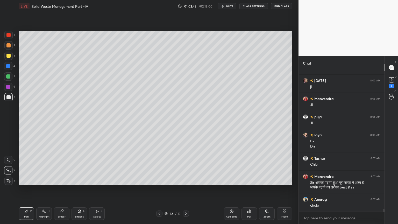
click at [184, 180] on icon at bounding box center [186, 213] width 4 height 4
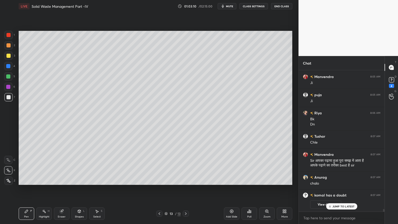
click at [9, 56] on div at bounding box center [8, 56] width 4 height 4
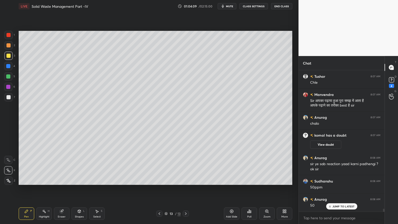
scroll to position [7140, 0]
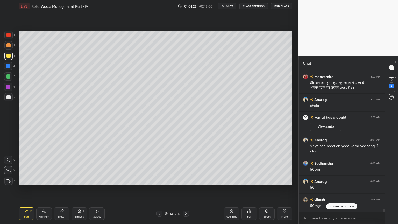
click at [10, 35] on div at bounding box center [8, 35] width 4 height 4
click at [27, 180] on icon at bounding box center [26, 211] width 4 height 4
click at [8, 178] on div at bounding box center [8, 180] width 8 height 8
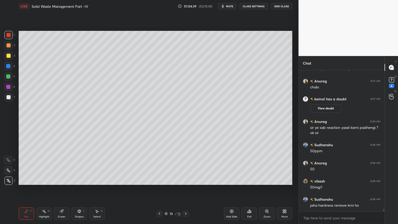
click at [64, 180] on div "Eraser" at bounding box center [62, 216] width 8 height 3
click at [30, 180] on div "Pen P" at bounding box center [27, 213] width 16 height 12
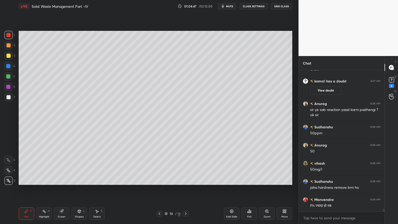
click at [61, 180] on div "Eraser" at bounding box center [62, 216] width 8 height 3
click at [28, 180] on div "Pen P" at bounding box center [27, 213] width 16 height 12
click at [392, 82] on rect at bounding box center [391, 79] width 5 height 5
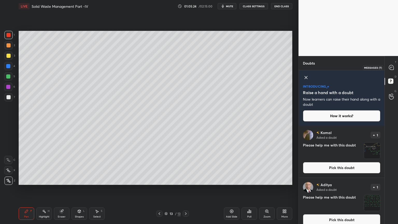
click at [387, 67] on div at bounding box center [391, 67] width 10 height 9
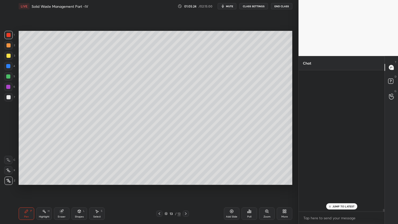
scroll to position [140, 84]
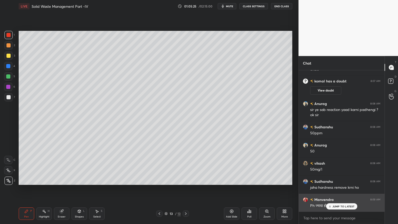
click at [340, 180] on div "JUMP TO LATEST" at bounding box center [341, 206] width 31 height 6
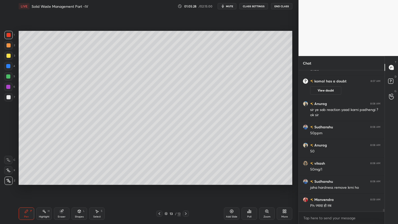
click at [232, 180] on div "Add Slide" at bounding box center [231, 216] width 11 height 3
click at [7, 97] on div at bounding box center [8, 97] width 4 height 4
click at [29, 180] on div "Pen P" at bounding box center [27, 213] width 16 height 12
click at [8, 97] on div at bounding box center [8, 97] width 4 height 4
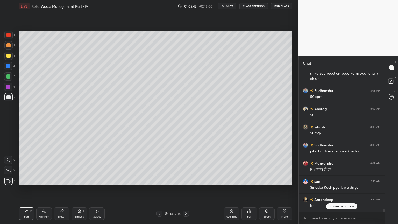
scroll to position [7342, 0]
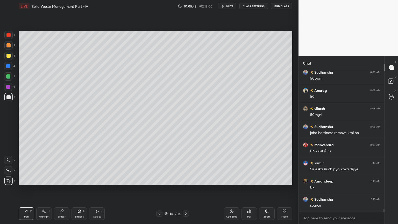
click at [159, 180] on icon at bounding box center [160, 213] width 2 height 3
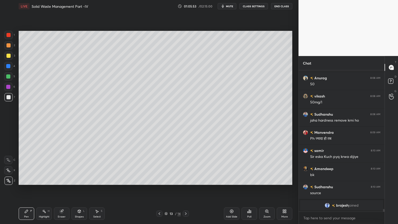
click at [232, 8] on span "mute" at bounding box center [229, 6] width 7 height 4
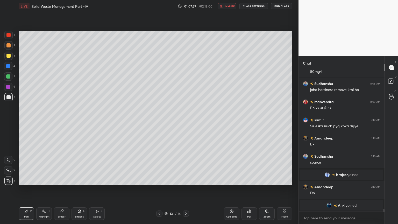
scroll to position [7256, 0]
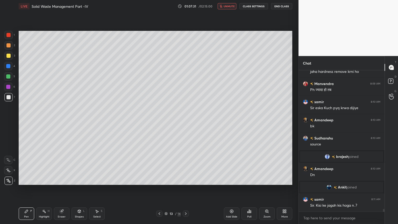
click at [234, 6] on span "unmute" at bounding box center [229, 6] width 11 height 4
click at [187, 180] on icon at bounding box center [186, 213] width 4 height 4
click at [159, 180] on icon at bounding box center [160, 213] width 2 height 3
click at [64, 180] on div "Eraser" at bounding box center [62, 213] width 16 height 12
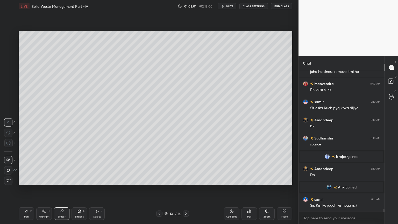
click at [186, 180] on icon at bounding box center [186, 213] width 4 height 4
click at [29, 180] on div "Pen P" at bounding box center [27, 213] width 16 height 12
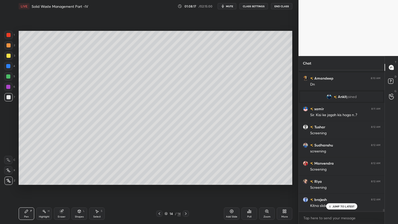
scroll to position [7365, 0]
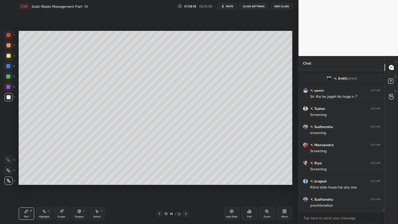
click at [12, 97] on div at bounding box center [8, 97] width 8 height 8
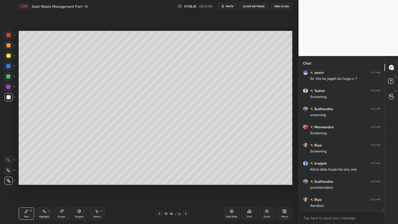
scroll to position [7401, 0]
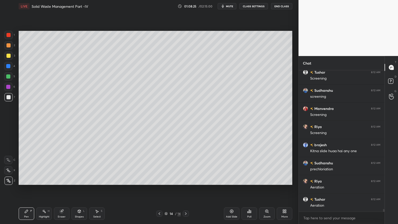
click at [8, 98] on div at bounding box center [8, 97] width 4 height 4
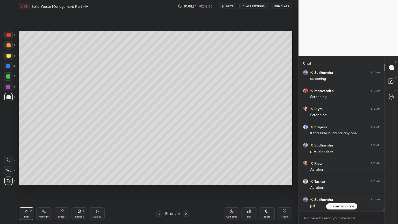
scroll to position [7437, 0]
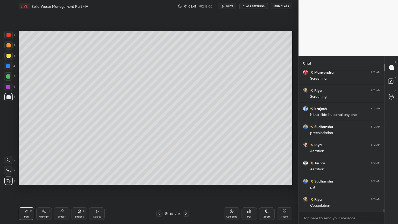
click at [80, 180] on div "Shapes L" at bounding box center [79, 213] width 16 height 12
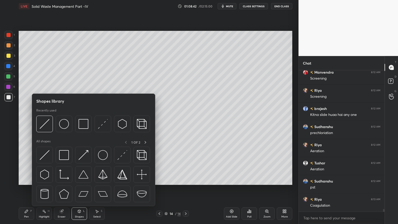
click at [60, 180] on div "Eraser" at bounding box center [62, 213] width 16 height 12
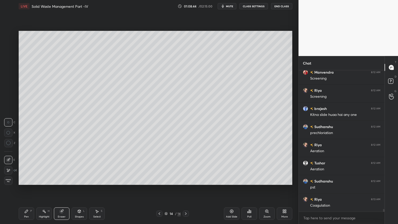
click at [29, 180] on div "Pen P" at bounding box center [27, 213] width 16 height 12
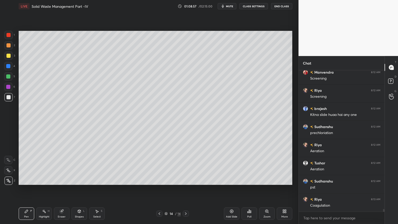
click at [80, 180] on div "Shapes L" at bounding box center [79, 213] width 16 height 12
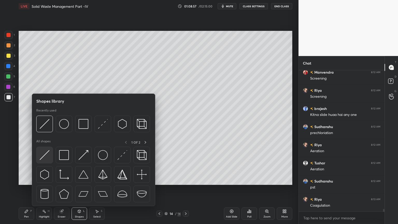
click at [43, 157] on img at bounding box center [45, 155] width 10 height 10
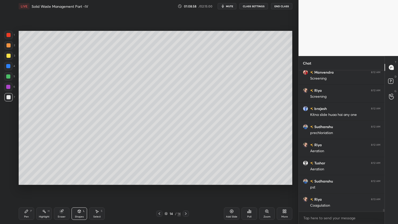
click at [5, 57] on div at bounding box center [8, 56] width 8 height 8
click at [9, 96] on div at bounding box center [8, 97] width 4 height 4
click at [26, 180] on div "Pen P" at bounding box center [27, 213] width 16 height 12
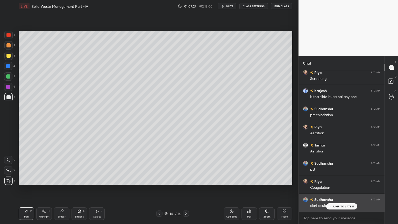
click at [341, 180] on p "JUMP TO LATEST" at bounding box center [343, 206] width 22 height 3
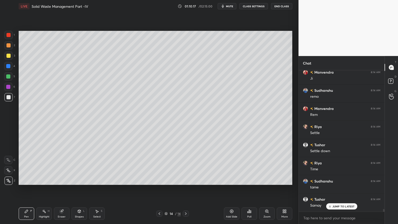
scroll to position [7709, 0]
click at [80, 180] on div "Shapes L" at bounding box center [79, 213] width 16 height 12
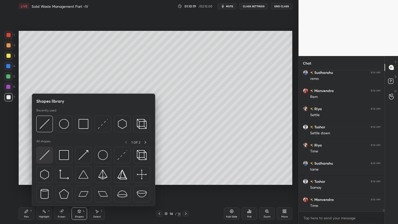
scroll to position [7728, 0]
click at [42, 156] on img at bounding box center [45, 155] width 10 height 10
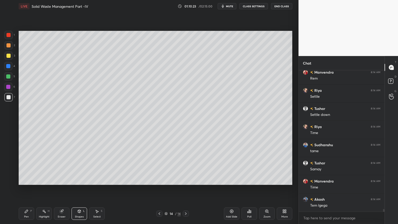
click at [9, 34] on div at bounding box center [8, 35] width 4 height 4
click at [22, 180] on div "Pen P" at bounding box center [27, 213] width 16 height 12
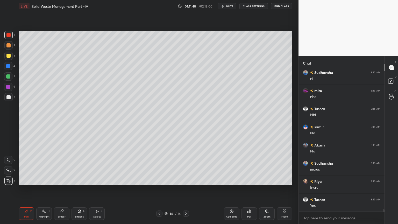
scroll to position [8271, 0]
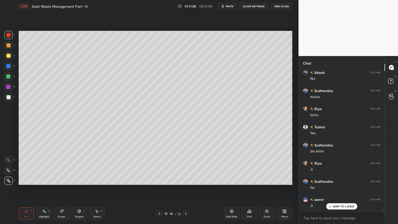
click at [79, 180] on icon at bounding box center [79, 211] width 3 height 3
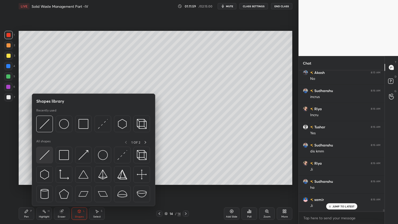
scroll to position [8380, 0]
click at [45, 156] on img at bounding box center [45, 155] width 10 height 10
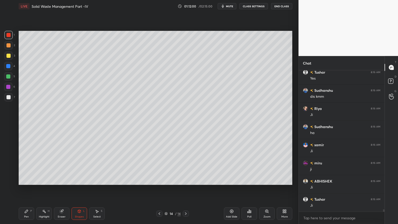
click at [9, 36] on div at bounding box center [8, 35] width 4 height 4
click at [81, 180] on div "Shapes" at bounding box center [79, 216] width 9 height 3
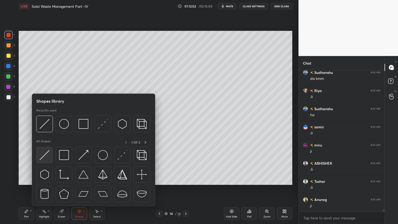
click at [46, 158] on img at bounding box center [45, 155] width 10 height 10
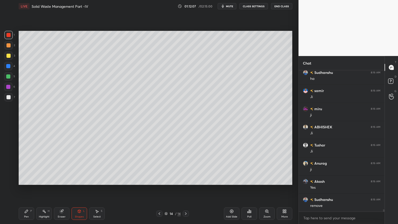
scroll to position [8453, 0]
click at [23, 180] on div "Pen P" at bounding box center [27, 213] width 16 height 12
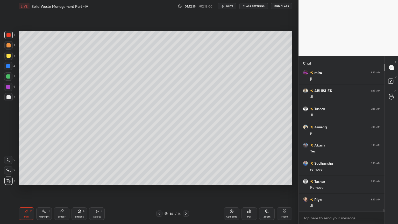
scroll to position [8489, 0]
click at [84, 180] on div "Shapes L" at bounding box center [79, 213] width 16 height 12
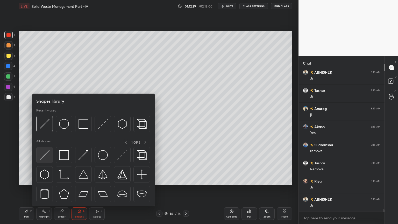
click at [40, 159] on img at bounding box center [45, 155] width 10 height 10
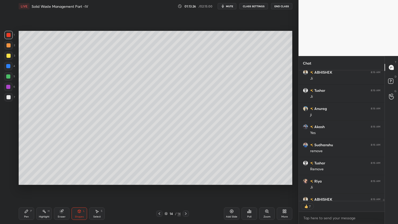
scroll to position [8518, 0]
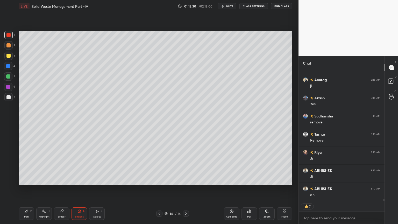
click at [233, 180] on div "Add Slide" at bounding box center [232, 213] width 16 height 12
click at [8, 36] on div at bounding box center [8, 35] width 4 height 4
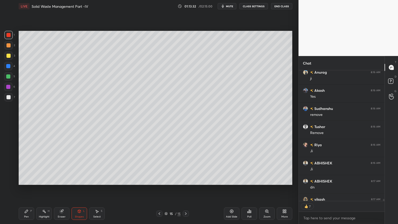
click at [30, 180] on div "Pen P" at bounding box center [27, 213] width 16 height 12
click at [10, 172] on div at bounding box center [8, 170] width 8 height 8
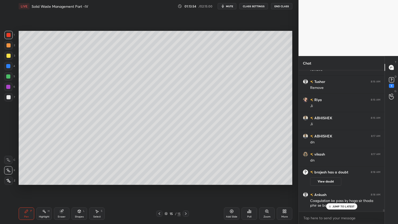
scroll to position [8187, 0]
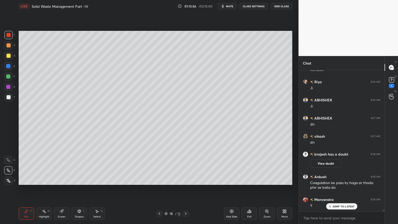
click at [159, 180] on icon at bounding box center [159, 213] width 4 height 4
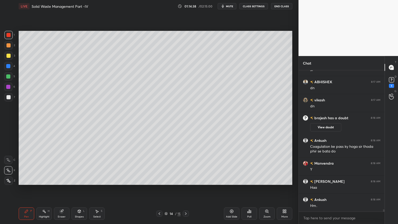
scroll to position [8241, 0]
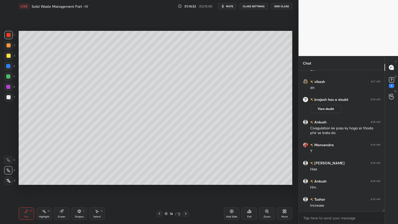
click at [183, 180] on div at bounding box center [186, 213] width 6 height 6
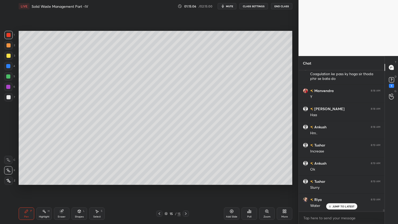
scroll to position [8314, 0]
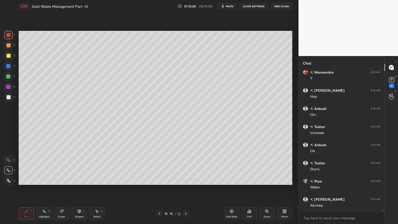
click at [8, 55] on div at bounding box center [8, 56] width 4 height 4
click at [23, 180] on div "Pen P" at bounding box center [27, 213] width 16 height 12
click at [9, 96] on div at bounding box center [8, 97] width 4 height 4
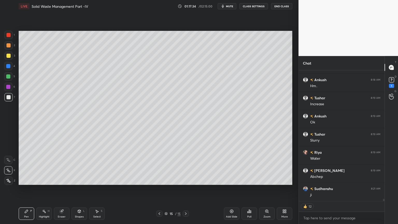
click at [228, 180] on div "Add Slide" at bounding box center [232, 213] width 16 height 12
click at [7, 58] on div at bounding box center [8, 56] width 8 height 8
click at [157, 180] on icon at bounding box center [159, 213] width 4 height 4
click at [188, 180] on icon at bounding box center [186, 213] width 4 height 4
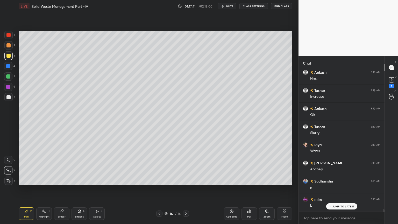
scroll to position [2, 2]
click at [160, 180] on icon at bounding box center [159, 213] width 4 height 4
click at [229, 7] on span "mute" at bounding box center [229, 6] width 7 height 4
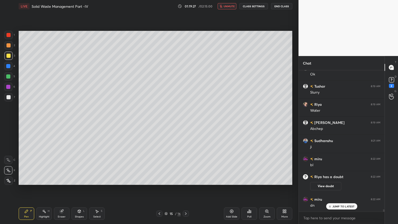
scroll to position [8346, 0]
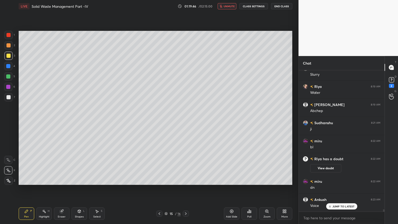
click at [230, 7] on span "unmute" at bounding box center [229, 6] width 11 height 4
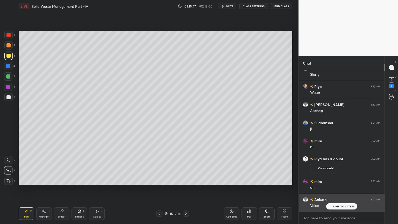
click at [338, 180] on p "JUMP TO LATEST" at bounding box center [343, 206] width 22 height 3
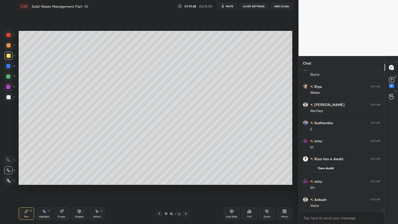
click at [187, 180] on icon at bounding box center [186, 213] width 4 height 4
click at [10, 98] on div at bounding box center [8, 97] width 4 height 4
click at [64, 180] on div "Eraser" at bounding box center [62, 213] width 16 height 12
click at [26, 180] on div "Pen P" at bounding box center [27, 213] width 16 height 12
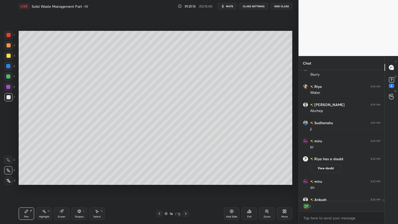
click at [161, 180] on div at bounding box center [159, 213] width 6 height 6
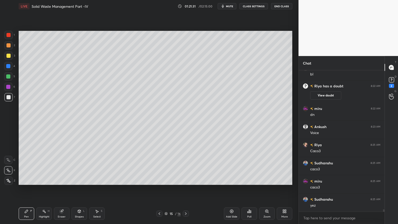
scroll to position [8419, 0]
click at [184, 180] on icon at bounding box center [186, 213] width 4 height 4
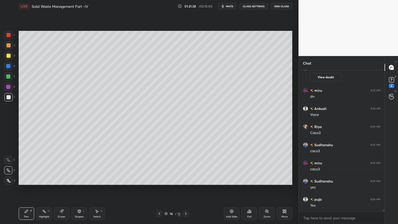
scroll to position [8459, 0]
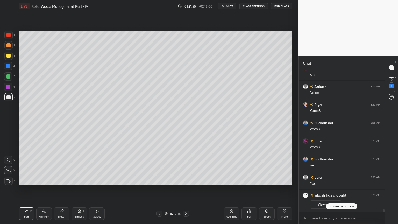
click at [342, 180] on p "JUMP TO LATEST" at bounding box center [343, 206] width 22 height 3
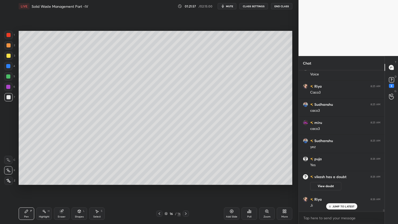
scroll to position [8422, 0]
click at [226, 180] on div "Add Slide" at bounding box center [232, 213] width 16 height 12
click at [10, 55] on div at bounding box center [8, 56] width 4 height 4
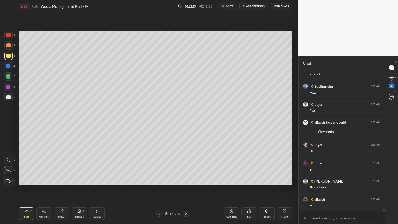
scroll to position [8499, 0]
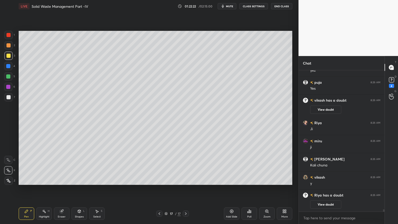
click at [9, 98] on div at bounding box center [8, 97] width 4 height 4
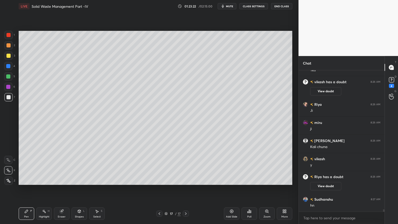
click at [158, 180] on icon at bounding box center [159, 213] width 4 height 4
click at [160, 180] on icon at bounding box center [159, 213] width 4 height 4
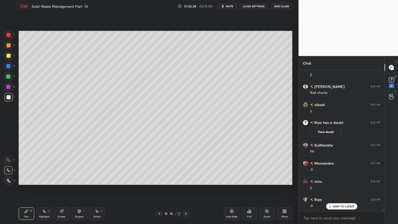
scroll to position [8569, 0]
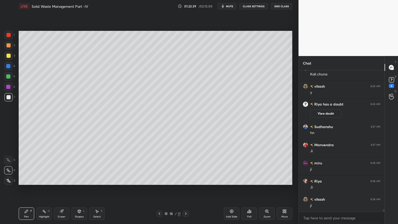
click at [187, 180] on div at bounding box center [186, 213] width 6 height 6
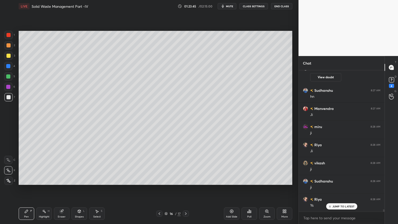
scroll to position [8623, 0]
click at [186, 180] on icon at bounding box center [186, 213] width 2 height 3
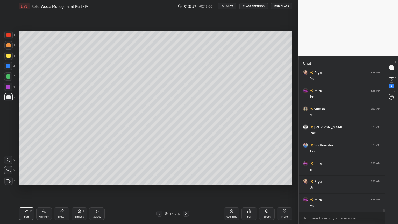
scroll to position [8750, 0]
click at [228, 180] on div "Add Slide" at bounding box center [232, 213] width 16 height 12
click at [7, 57] on div at bounding box center [8, 56] width 4 height 4
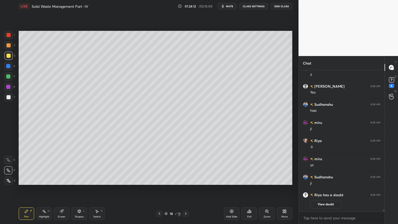
scroll to position [8676, 0]
click at [81, 180] on div "Shapes L" at bounding box center [79, 213] width 16 height 12
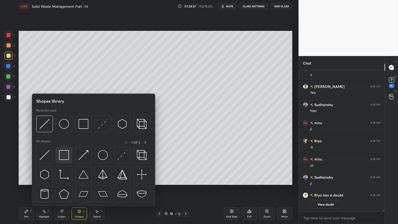
click at [64, 153] on img at bounding box center [64, 155] width 10 height 10
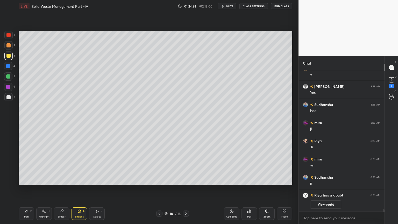
click at [12, 34] on div at bounding box center [8, 35] width 8 height 8
click at [228, 7] on span "mute" at bounding box center [229, 6] width 7 height 4
click at [227, 8] on button "unmute" at bounding box center [227, 6] width 19 height 6
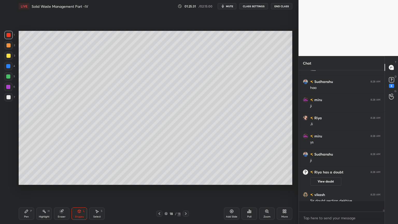
scroll to position [2, 2]
click at [393, 85] on div "6" at bounding box center [391, 86] width 5 height 4
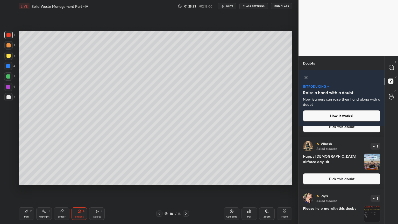
scroll to position [147, 0]
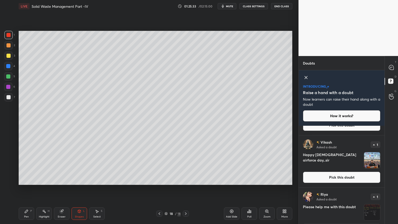
click at [356, 170] on div "[PERSON_NAME] Asked a doubt 1 Happy [DEMOGRAPHIC_DATA] airforce day..sir Pick t…" at bounding box center [342, 161] width 86 height 52
click at [356, 179] on button "Pick this doubt" at bounding box center [341, 176] width 77 height 11
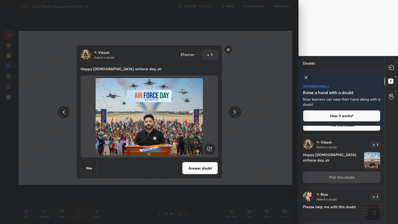
click at [225, 52] on rect at bounding box center [228, 50] width 8 height 8
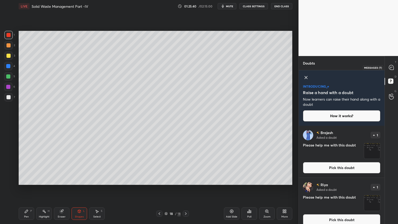
click at [390, 67] on icon at bounding box center [391, 67] width 5 height 5
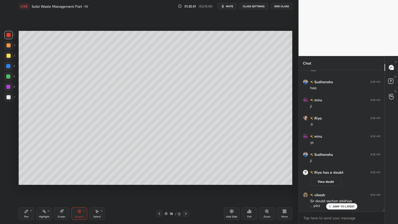
scroll to position [8810, 0]
click at [227, 6] on button "mute" at bounding box center [227, 6] width 19 height 6
click at [226, 6] on span "unmute" at bounding box center [229, 6] width 11 height 4
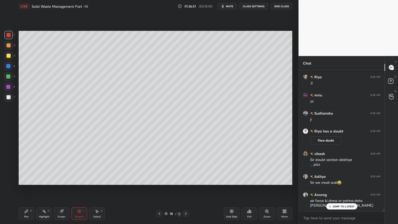
scroll to position [8869, 0]
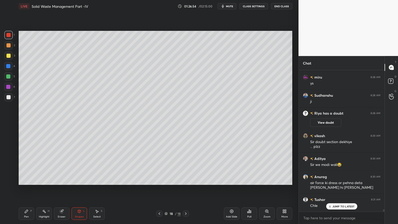
click at [232, 180] on icon at bounding box center [231, 211] width 3 height 3
click at [11, 56] on div at bounding box center [8, 56] width 8 height 8
click at [31, 180] on div "Pen P" at bounding box center [27, 213] width 16 height 12
click at [160, 180] on icon at bounding box center [159, 213] width 4 height 4
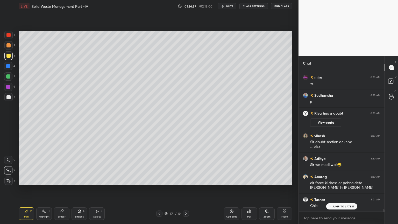
click at [160, 180] on icon at bounding box center [159, 213] width 4 height 4
click at [160, 180] on icon at bounding box center [160, 213] width 2 height 3
click at [160, 180] on icon at bounding box center [159, 213] width 4 height 4
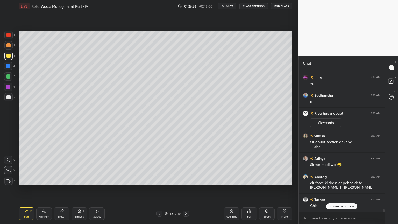
click at [160, 180] on icon at bounding box center [159, 213] width 4 height 4
click at [161, 180] on icon at bounding box center [159, 213] width 4 height 4
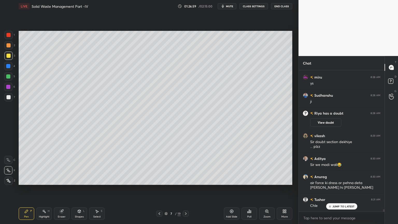
click at [161, 180] on icon at bounding box center [159, 213] width 4 height 4
click at [183, 180] on div at bounding box center [186, 213] width 6 height 6
click at [185, 180] on icon at bounding box center [186, 213] width 4 height 4
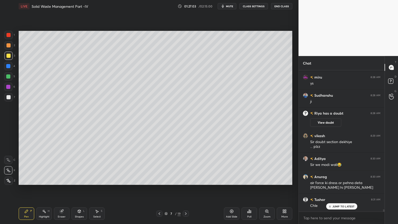
click at [186, 180] on icon at bounding box center [186, 213] width 4 height 4
click at [188, 180] on icon at bounding box center [186, 213] width 4 height 4
click at [189, 180] on div at bounding box center [186, 213] width 6 height 6
click at [190, 180] on div "12 / 19" at bounding box center [172, 213] width 103 height 6
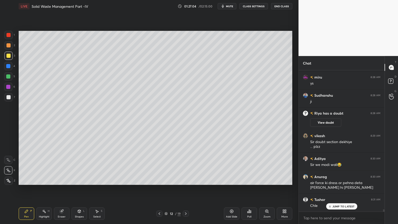
click at [189, 180] on div "12 / 19" at bounding box center [172, 213] width 103 height 6
click at [189, 180] on div at bounding box center [186, 213] width 6 height 6
click at [186, 180] on icon at bounding box center [186, 213] width 4 height 4
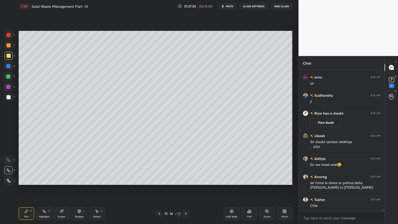
click at [186, 180] on icon at bounding box center [186, 213] width 4 height 4
click at [185, 180] on div at bounding box center [186, 213] width 6 height 6
click at [185, 180] on icon at bounding box center [186, 213] width 4 height 4
click at [186, 180] on div at bounding box center [186, 213] width 6 height 6
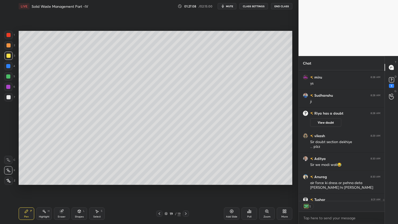
click at [162, 180] on div at bounding box center [159, 213] width 6 height 6
click at [186, 180] on icon at bounding box center [186, 213] width 4 height 4
click at [9, 34] on div at bounding box center [8, 35] width 4 height 4
click at [15, 180] on div "1 2 3 4 5 6 7 C X Z C X Z E E Erase all H H LIVE Solid Waste Management Part -I…" at bounding box center [147, 112] width 294 height 224
click at [7, 180] on div at bounding box center [8, 180] width 8 height 8
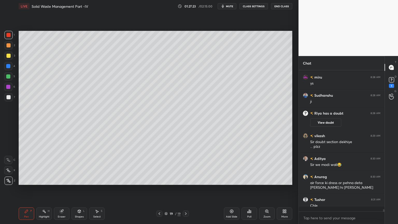
scroll to position [8869, 0]
click at [81, 180] on div "Shapes" at bounding box center [79, 216] width 9 height 3
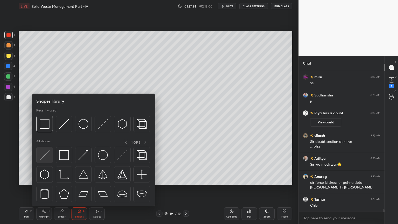
click at [45, 160] on img at bounding box center [45, 155] width 10 height 10
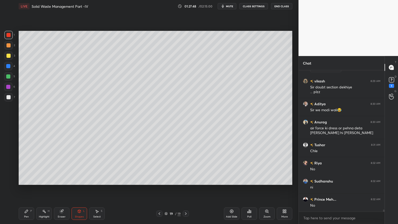
scroll to position [8941, 0]
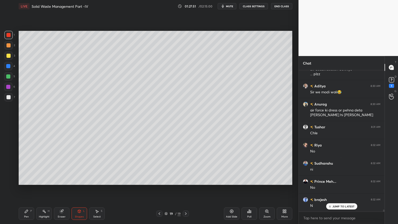
click at [8, 95] on div at bounding box center [8, 97] width 4 height 4
click at [29, 180] on div "Pen P" at bounding box center [27, 213] width 16 height 12
click at [9, 171] on icon at bounding box center [8, 170] width 4 height 3
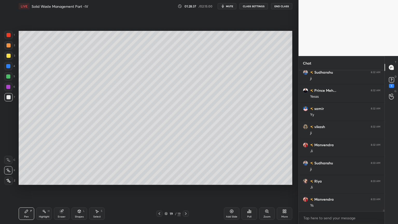
scroll to position [9213, 0]
click at [76, 180] on div "Shapes" at bounding box center [79, 216] width 9 height 3
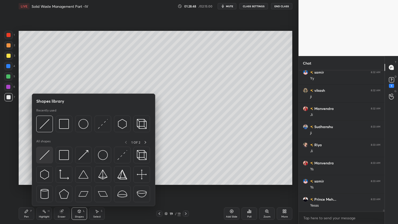
click at [45, 157] on img at bounding box center [45, 155] width 10 height 10
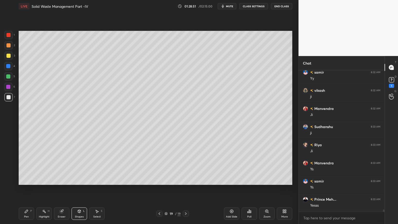
click at [28, 180] on div "Pen" at bounding box center [26, 216] width 5 height 3
click at [9, 56] on div at bounding box center [8, 56] width 4 height 4
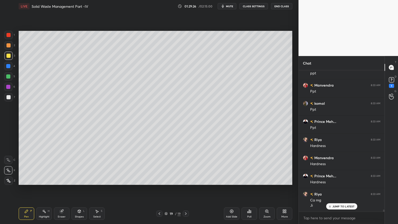
scroll to position [9381, 0]
click at [78, 180] on div "Shapes" at bounding box center [79, 216] width 9 height 3
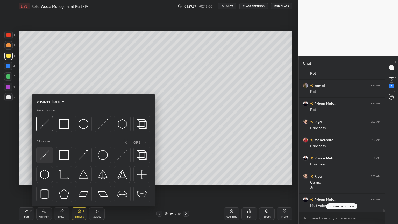
click at [42, 156] on img at bounding box center [45, 155] width 10 height 10
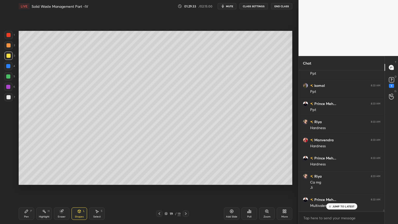
click at [27, 180] on div "Pen" at bounding box center [26, 216] width 5 height 3
click at [231, 6] on span "mute" at bounding box center [229, 6] width 7 height 4
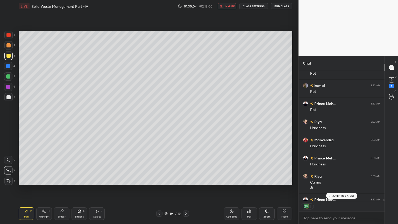
scroll to position [2, 2]
click at [227, 6] on span "unmute" at bounding box center [229, 6] width 11 height 4
click at [339, 180] on div "JUMP TO LATEST" at bounding box center [341, 195] width 31 height 6
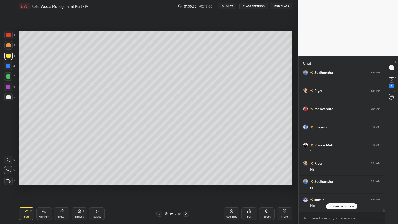
scroll to position [9599, 0]
click at [230, 5] on span "mute" at bounding box center [229, 6] width 7 height 4
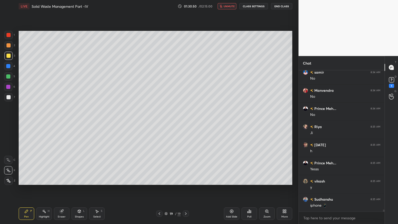
scroll to position [9708, 0]
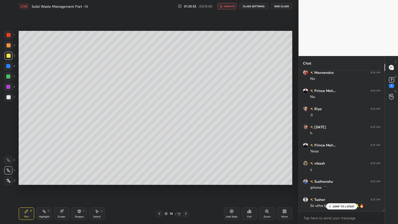
click at [232, 4] on button "unmute" at bounding box center [227, 6] width 19 height 6
click at [334, 180] on p "JUMP TO LATEST" at bounding box center [343, 206] width 22 height 3
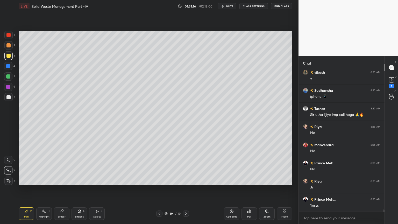
scroll to position [9816, 0]
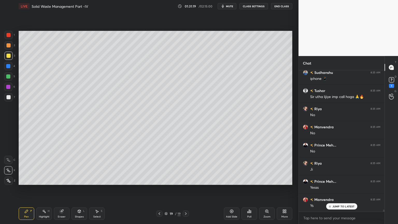
click at [6, 78] on div at bounding box center [8, 76] width 4 height 4
click at [8, 97] on div at bounding box center [8, 97] width 4 height 4
click at [9, 45] on div at bounding box center [8, 45] width 4 height 4
click at [8, 76] on div at bounding box center [8, 76] width 4 height 4
click at [4, 180] on div at bounding box center [8, 180] width 8 height 8
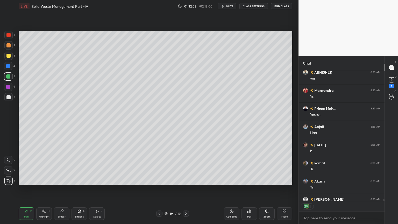
scroll to position [129, 84]
click at [384, 180] on div "2" at bounding box center [342, 206] width 86 height 10
click at [383, 180] on div "6" at bounding box center [342, 206] width 86 height 10
click at [382, 180] on div "7" at bounding box center [342, 206] width 86 height 10
click at [383, 180] on div "7" at bounding box center [342, 206] width 86 height 10
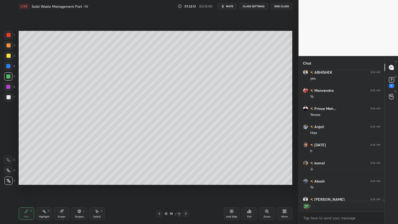
click at [383, 180] on div "7" at bounding box center [342, 206] width 86 height 10
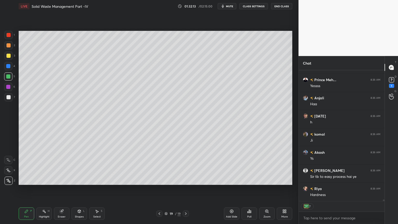
click at [384, 180] on div "7" at bounding box center [342, 206] width 86 height 10
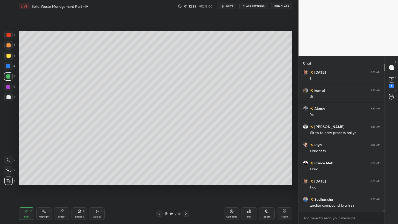
scroll to position [10288, 0]
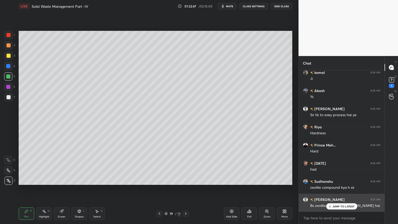
click at [344, 180] on div "JUMP TO LATEST" at bounding box center [341, 206] width 31 height 6
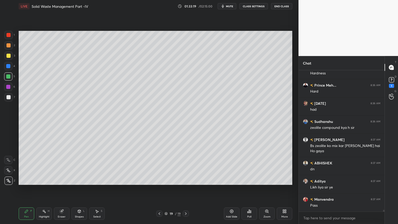
scroll to position [10366, 0]
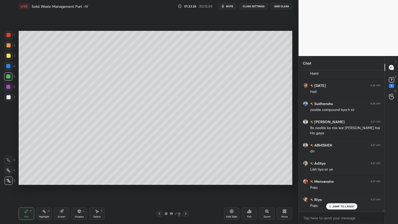
click at [228, 180] on div "Add Slide" at bounding box center [232, 213] width 16 height 12
click at [5, 98] on div at bounding box center [8, 97] width 8 height 8
click at [9, 171] on icon at bounding box center [8, 170] width 4 height 3
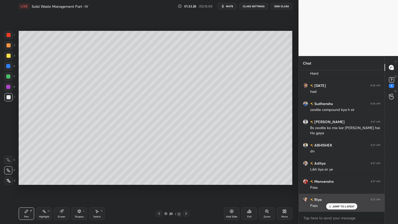
click at [343, 180] on div "JUMP TO LATEST" at bounding box center [341, 206] width 31 height 6
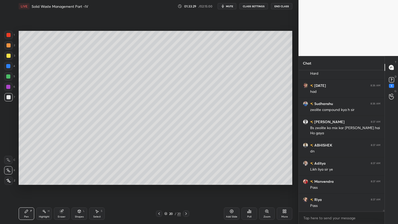
click at [28, 180] on div "Pen" at bounding box center [26, 216] width 5 height 3
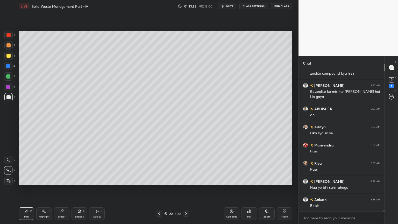
scroll to position [10420, 0]
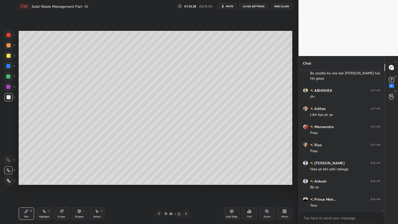
click at [9, 37] on div at bounding box center [8, 35] width 4 height 4
click at [8, 180] on icon at bounding box center [8, 180] width 4 height 3
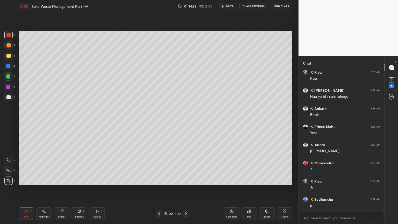
scroll to position [10511, 0]
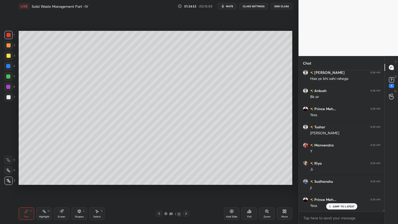
click at [81, 180] on div "Shapes L" at bounding box center [79, 213] width 16 height 12
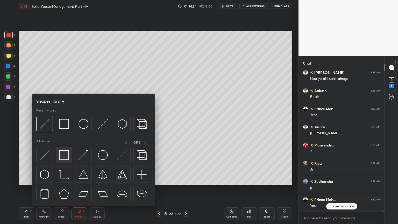
click at [65, 158] on img at bounding box center [64, 155] width 10 height 10
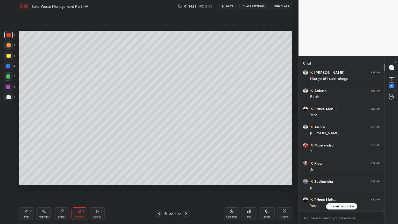
click at [8, 63] on div at bounding box center [8, 66] width 8 height 8
click at [30, 180] on div "Pen P" at bounding box center [27, 213] width 16 height 12
click at [8, 157] on div at bounding box center [8, 160] width 8 height 8
click at [78, 180] on icon at bounding box center [79, 211] width 3 height 3
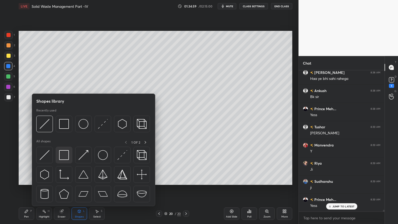
click at [63, 155] on img at bounding box center [64, 155] width 10 height 10
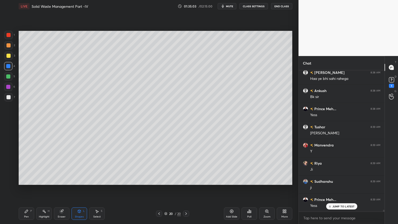
click at [26, 180] on div "Pen" at bounding box center [26, 216] width 5 height 3
click at [6, 56] on div at bounding box center [8, 56] width 4 height 4
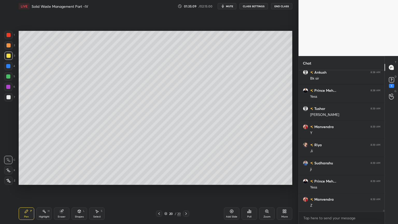
click at [10, 179] on icon at bounding box center [8, 181] width 5 height 4
click at [80, 180] on div "Shapes L" at bounding box center [79, 213] width 16 height 12
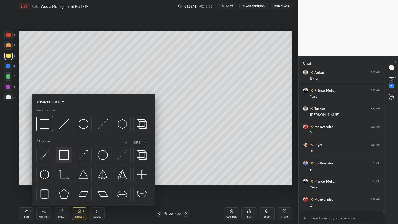
click at [63, 155] on img at bounding box center [64, 155] width 10 height 10
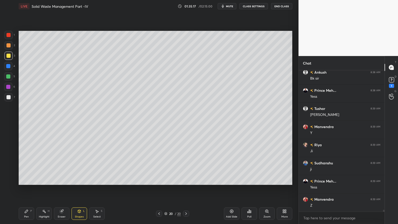
click at [29, 180] on div "Pen P" at bounding box center [27, 213] width 16 height 12
click at [9, 169] on icon at bounding box center [8, 170] width 5 height 4
click at [9, 98] on div at bounding box center [8, 97] width 4 height 4
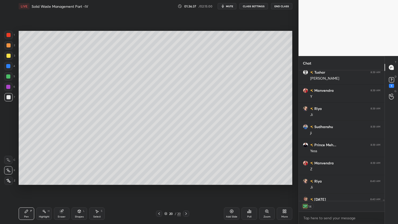
scroll to position [10594, 0]
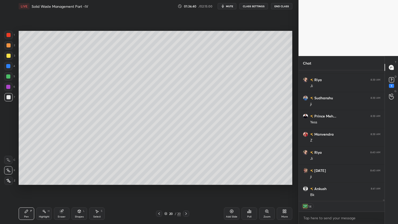
click at [159, 180] on icon at bounding box center [159, 213] width 4 height 4
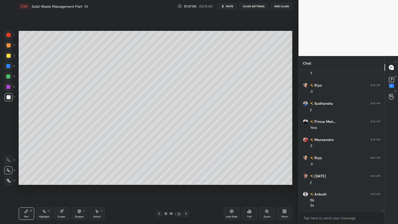
scroll to position [10607, 0]
click at [391, 87] on div "1" at bounding box center [391, 86] width 5 height 4
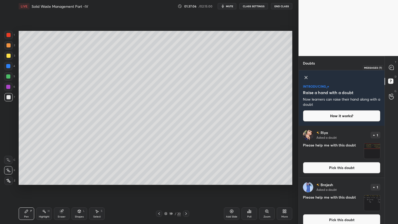
click at [392, 64] on div at bounding box center [391, 67] width 10 height 9
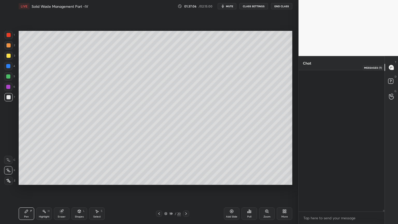
scroll to position [140, 84]
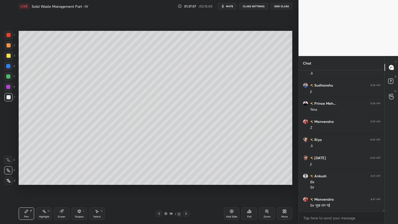
click at [188, 180] on div at bounding box center [186, 213] width 6 height 6
click at [157, 180] on div at bounding box center [159, 213] width 6 height 6
click at [184, 180] on div at bounding box center [186, 213] width 6 height 6
click at [185, 180] on icon at bounding box center [186, 213] width 2 height 3
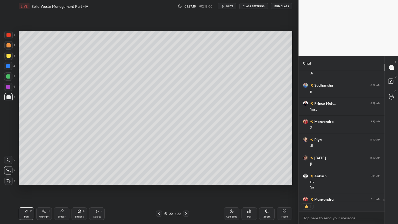
click at [232, 180] on icon at bounding box center [231, 211] width 4 height 4
click at [8, 56] on div at bounding box center [8, 56] width 4 height 4
click at [8, 180] on div at bounding box center [8, 180] width 8 height 8
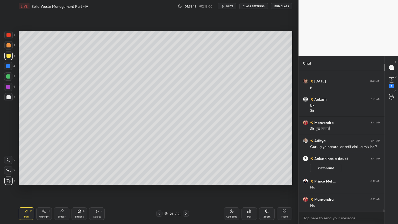
scroll to position [10065, 0]
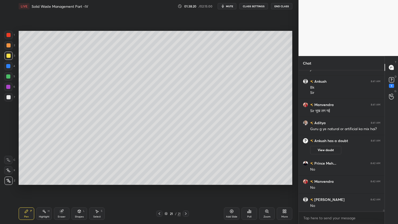
click at [79, 180] on icon at bounding box center [79, 212] width 0 height 2
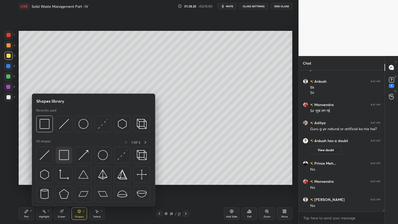
click at [64, 153] on img at bounding box center [64, 155] width 10 height 10
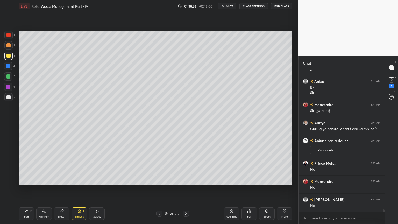
click at [8, 98] on div at bounding box center [8, 97] width 4 height 4
click at [85, 180] on div "Shapes L" at bounding box center [79, 213] width 16 height 12
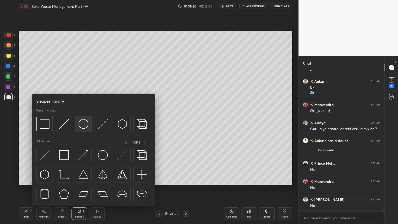
click at [84, 122] on img at bounding box center [83, 124] width 10 height 10
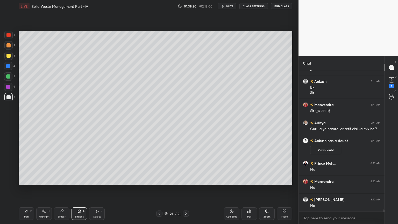
scroll to position [10084, 0]
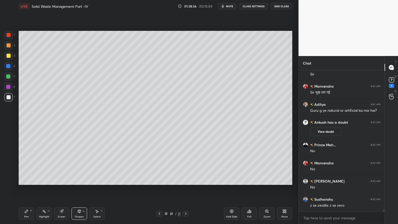
click at [65, 180] on div "Eraser" at bounding box center [62, 213] width 16 height 12
click at [6, 158] on icon at bounding box center [8, 160] width 4 height 4
click at [78, 180] on icon at bounding box center [79, 211] width 4 height 4
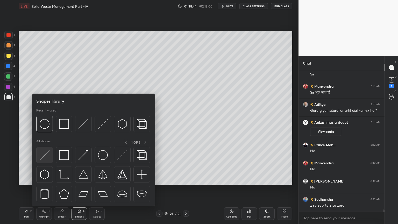
click at [43, 159] on img at bounding box center [45, 155] width 10 height 10
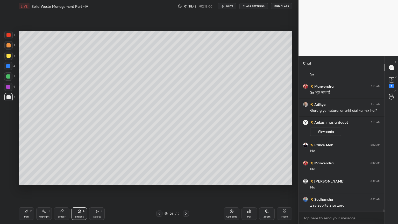
click at [4, 95] on div "1 2 3 4 5 6 7 C X Z C X Z E E Erase all H H" at bounding box center [8, 108] width 17 height 154
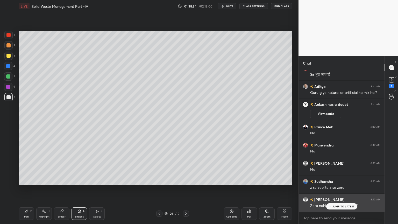
click at [337, 180] on div "JUMP TO LATEST" at bounding box center [341, 206] width 31 height 6
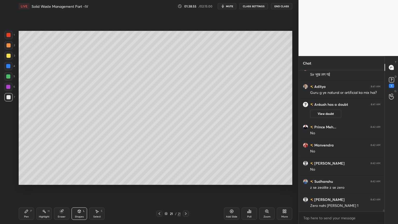
click at [79, 180] on div "Shapes" at bounding box center [79, 216] width 9 height 3
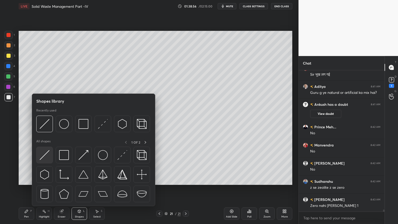
click at [47, 156] on img at bounding box center [45, 155] width 10 height 10
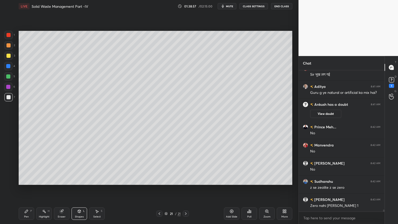
click at [6, 55] on div at bounding box center [8, 56] width 4 height 4
click at [25, 180] on icon at bounding box center [26, 211] width 3 height 3
click at [62, 180] on div "Eraser" at bounding box center [62, 213] width 16 height 12
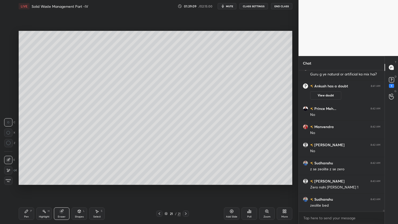
click at [21, 180] on div "Pen P" at bounding box center [27, 213] width 16 height 12
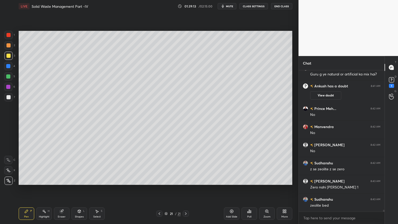
scroll to position [10138, 0]
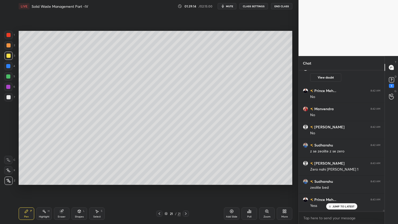
click at [8, 98] on div at bounding box center [8, 97] width 4 height 4
click at [9, 35] on div at bounding box center [8, 35] width 4 height 4
click at [7, 43] on div at bounding box center [8, 45] width 4 height 4
click at [8, 55] on div at bounding box center [8, 56] width 4 height 4
click at [10, 68] on div at bounding box center [8, 66] width 4 height 4
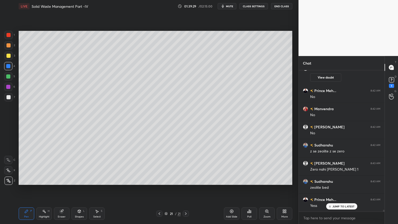
click at [81, 180] on icon at bounding box center [79, 211] width 3 height 3
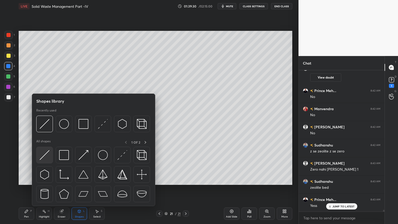
click at [47, 157] on img at bounding box center [45, 155] width 10 height 10
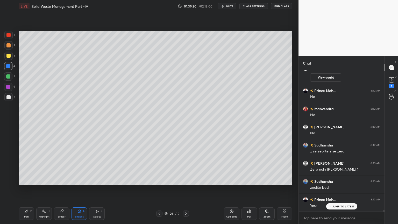
click at [9, 68] on div at bounding box center [8, 66] width 4 height 4
click at [22, 180] on div "Pen P" at bounding box center [27, 213] width 16 height 12
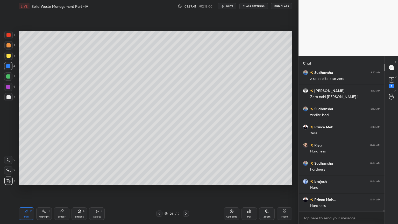
scroll to position [10229, 0]
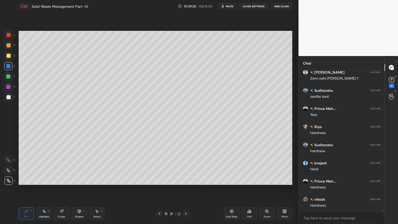
click at [9, 76] on div at bounding box center [8, 76] width 4 height 4
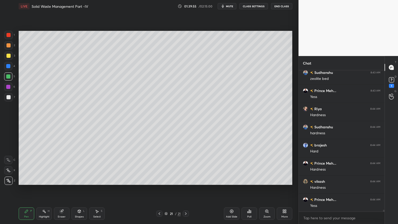
scroll to position [10265, 0]
click at [81, 180] on div "Shapes" at bounding box center [79, 216] width 9 height 3
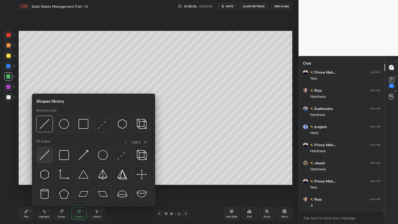
click at [45, 157] on img at bounding box center [45, 155] width 10 height 10
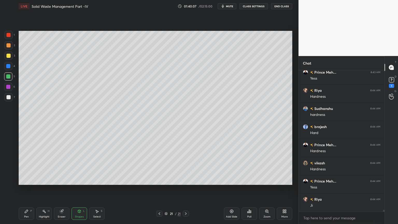
click at [11, 96] on div at bounding box center [8, 97] width 8 height 8
click at [9, 67] on div at bounding box center [8, 66] width 4 height 4
click at [29, 180] on div "Pen P" at bounding box center [27, 213] width 16 height 12
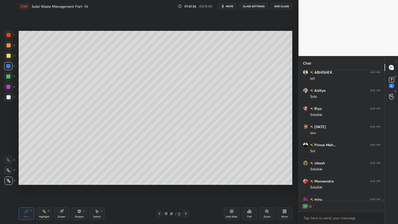
click at [234, 180] on div "Add Slide" at bounding box center [232, 213] width 16 height 12
click at [7, 95] on div at bounding box center [8, 97] width 4 height 4
click at [10, 171] on icon at bounding box center [8, 170] width 5 height 4
click at [11, 97] on div at bounding box center [8, 97] width 8 height 8
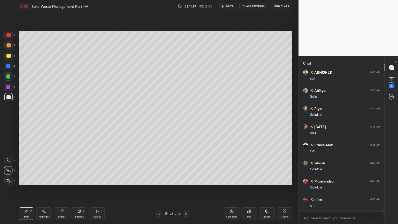
click at [23, 180] on div "Pen P" at bounding box center [27, 213] width 16 height 12
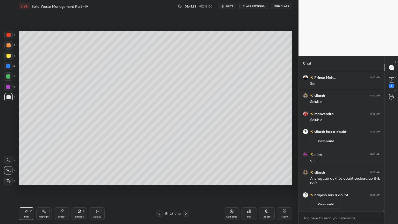
scroll to position [10418, 0]
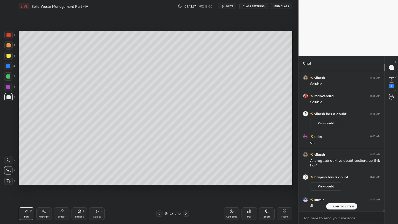
click at [81, 180] on div "Shapes L" at bounding box center [79, 213] width 16 height 12
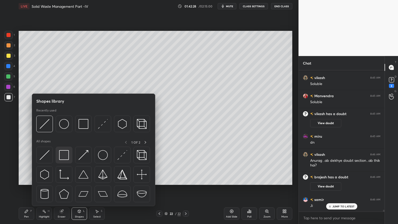
click at [64, 158] on img at bounding box center [64, 155] width 10 height 10
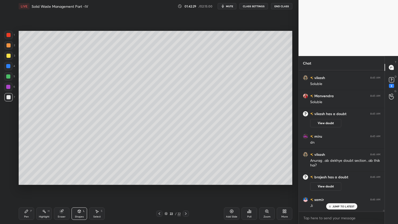
click at [8, 33] on div at bounding box center [8, 35] width 4 height 4
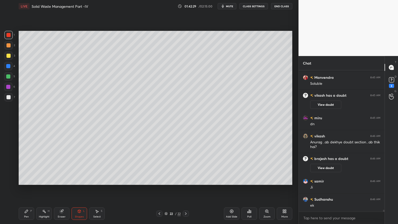
click at [27, 180] on div "Pen" at bounding box center [26, 216] width 5 height 3
click at [82, 180] on div "Shapes L" at bounding box center [79, 213] width 16 height 12
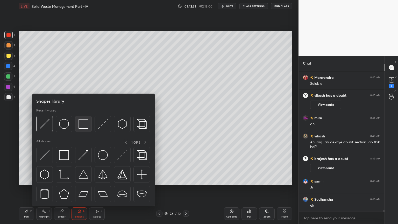
click at [81, 123] on img at bounding box center [83, 124] width 10 height 10
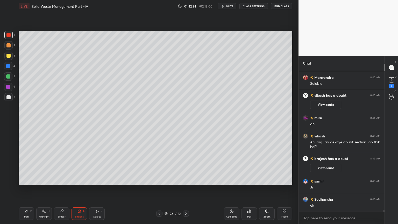
click at [10, 97] on div at bounding box center [8, 97] width 4 height 4
click at [8, 56] on div at bounding box center [8, 56] width 4 height 4
click at [29, 180] on div "Pen P" at bounding box center [27, 213] width 16 height 12
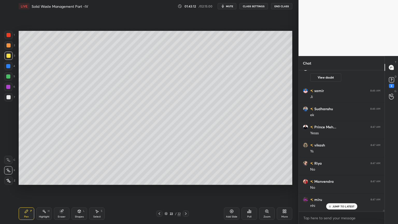
scroll to position [10546, 0]
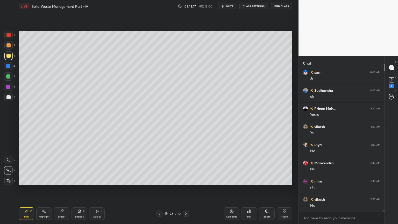
click at [10, 77] on div at bounding box center [8, 76] width 4 height 4
click at [7, 75] on div at bounding box center [8, 76] width 4 height 4
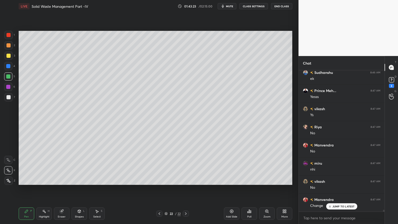
click at [22, 180] on div "Pen P" at bounding box center [27, 213] width 16 height 12
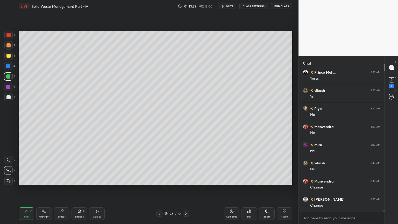
click at [6, 180] on div at bounding box center [8, 180] width 8 height 8
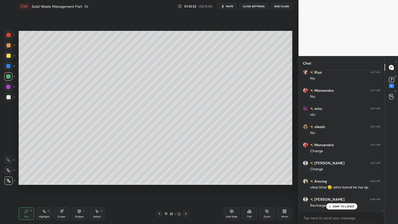
scroll to position [10636, 0]
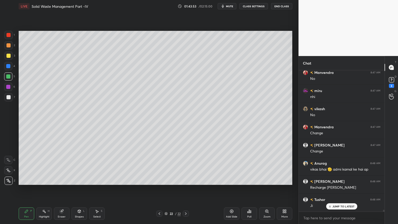
click at [62, 180] on icon at bounding box center [61, 211] width 3 height 3
click at [26, 180] on div "Pen P Highlight H Eraser Shapes L Select S 22 / 22 Add Slide Poll Zoom More" at bounding box center [156, 213] width 274 height 21
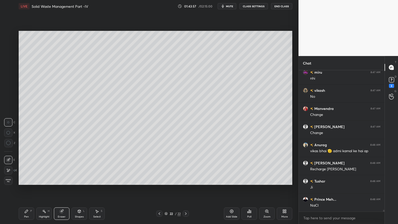
click at [31, 180] on div "Pen P" at bounding box center [27, 213] width 16 height 12
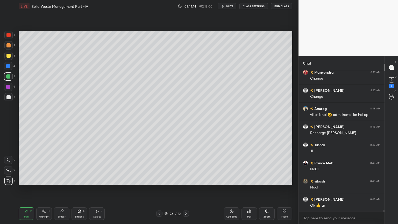
scroll to position [10709, 0]
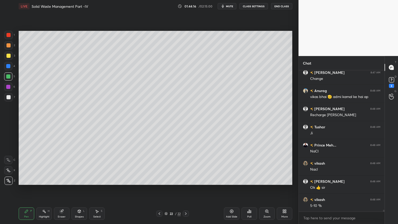
click at [227, 12] on div "LIVE Solid Waste Management Part -IV 01:44:16 / 02:15:00 mute CLASS SETTINGS En…" at bounding box center [156, 6] width 274 height 12
click at [232, 5] on span "mute" at bounding box center [229, 6] width 7 height 4
click at [230, 7] on span "unmute" at bounding box center [229, 6] width 11 height 4
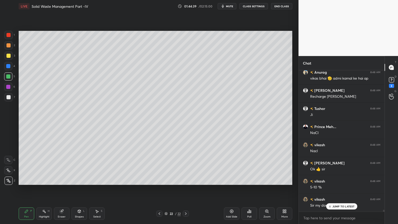
scroll to position [10662, 0]
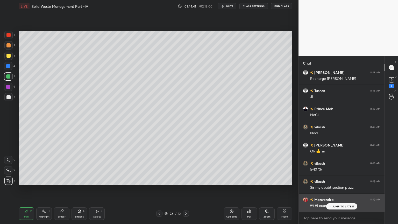
click at [345, 180] on div "JUMP TO LATEST" at bounding box center [341, 206] width 31 height 6
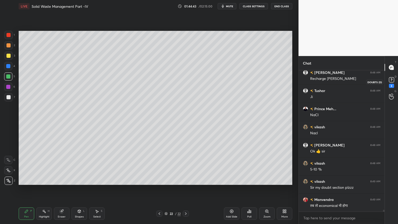
click at [391, 83] on icon at bounding box center [391, 80] width 8 height 8
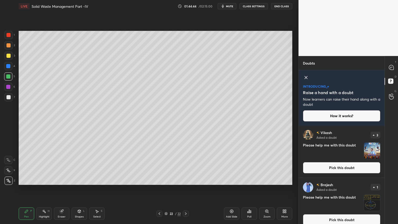
click at [369, 166] on button "Pick this doubt" at bounding box center [341, 167] width 77 height 11
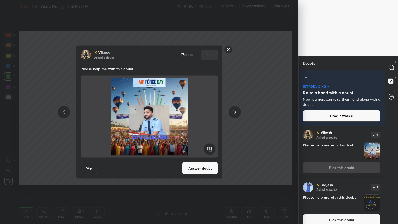
click at [228, 52] on rect at bounding box center [228, 50] width 8 height 8
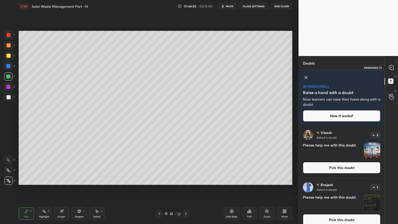
click at [390, 67] on icon at bounding box center [391, 67] width 5 height 5
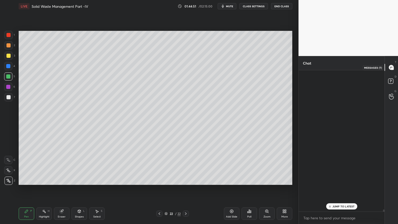
scroll to position [140, 84]
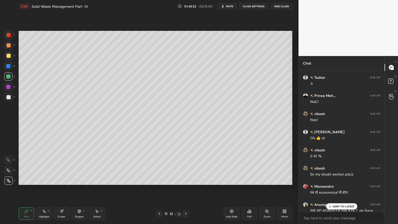
click at [335, 180] on p "JUMP TO LATEST" at bounding box center [343, 206] width 22 height 3
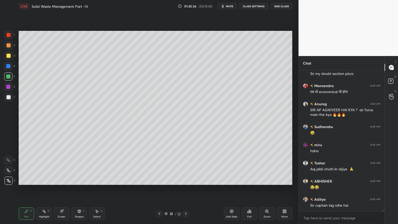
scroll to position [10904, 0]
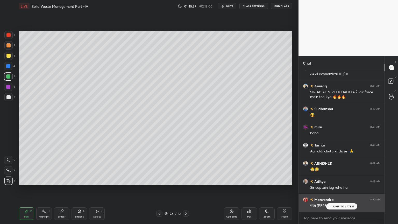
click at [339, 180] on p "JUMP TO LATEST" at bounding box center [343, 206] width 22 height 3
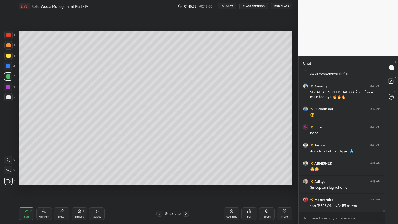
click at [234, 180] on div "Add Slide" at bounding box center [232, 213] width 16 height 12
click at [9, 96] on div at bounding box center [8, 97] width 4 height 4
click at [25, 180] on div "Pen" at bounding box center [26, 216] width 5 height 3
click at [10, 170] on icon at bounding box center [8, 170] width 5 height 4
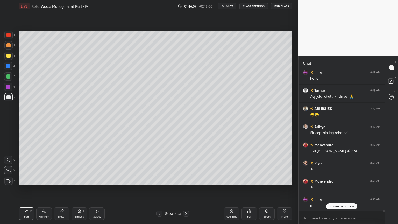
scroll to position [10977, 0]
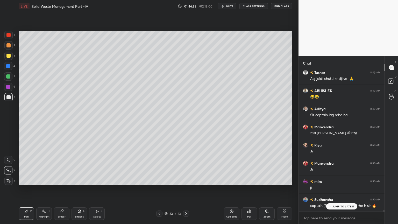
click at [81, 180] on div "Shapes L" at bounding box center [79, 213] width 16 height 12
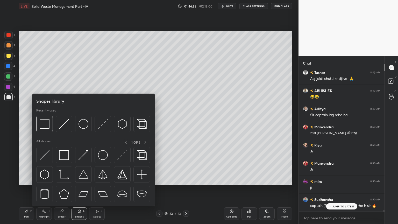
click at [85, 180] on img at bounding box center [83, 194] width 10 height 10
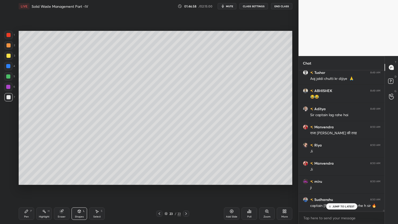
click at [78, 180] on div "Shapes L" at bounding box center [79, 213] width 16 height 12
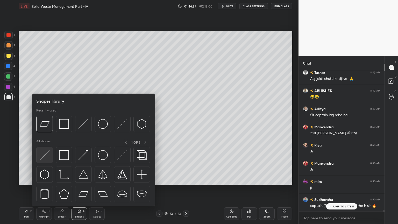
click at [40, 155] on img at bounding box center [45, 155] width 10 height 10
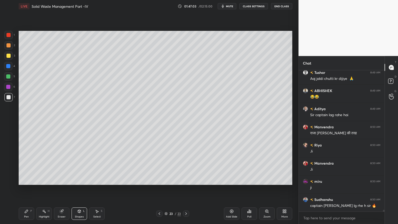
click at [27, 180] on div "Pen" at bounding box center [26, 216] width 5 height 3
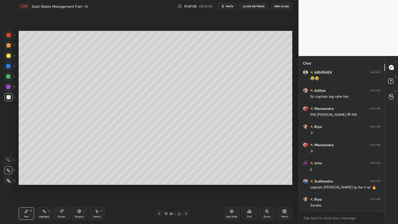
click at [10, 32] on div at bounding box center [8, 35] width 8 height 8
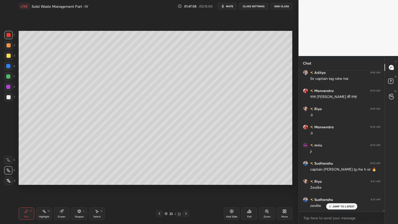
click at [9, 179] on icon at bounding box center [8, 181] width 5 height 4
click at [88, 180] on div "Pen P Highlight H Eraser Shapes L Select S" at bounding box center [70, 213] width 103 height 12
click at [80, 180] on div "Shapes" at bounding box center [79, 216] width 9 height 3
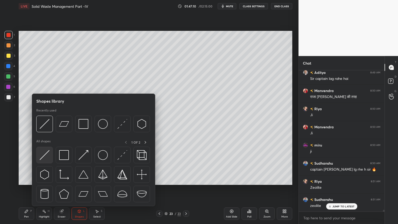
click at [44, 157] on img at bounding box center [45, 155] width 10 height 10
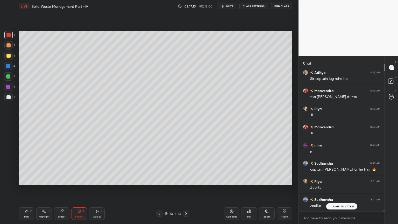
click at [27, 180] on div "Pen" at bounding box center [26, 216] width 5 height 3
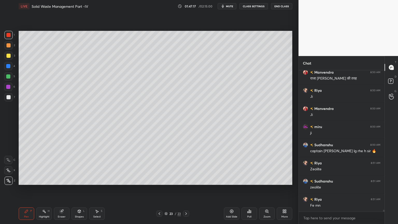
click at [7, 65] on div at bounding box center [8, 66] width 4 height 4
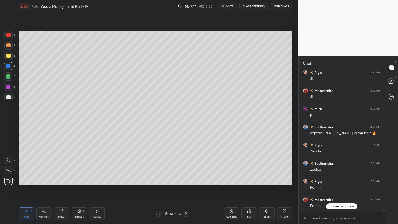
click at [83, 180] on div "Shapes L" at bounding box center [79, 213] width 16 height 12
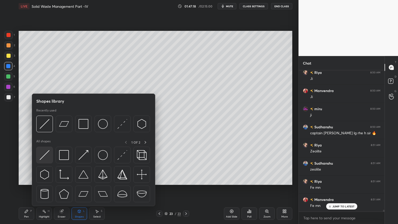
click at [40, 158] on img at bounding box center [45, 155] width 10 height 10
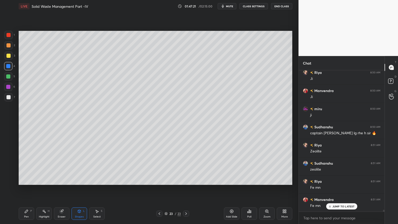
click at [28, 180] on icon at bounding box center [26, 211] width 4 height 4
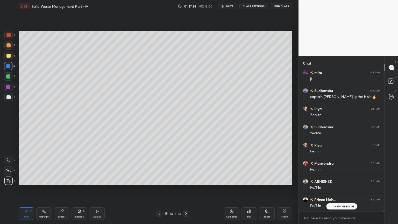
scroll to position [11104, 0]
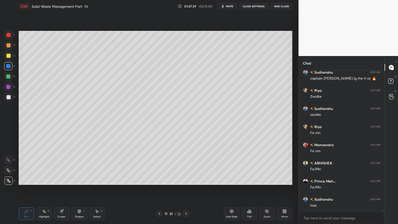
click at [8, 95] on div at bounding box center [8, 97] width 4 height 4
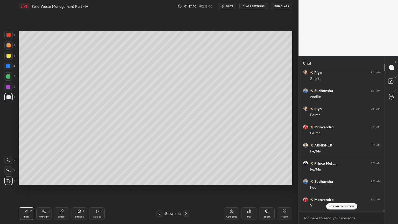
scroll to position [11140, 0]
click at [6, 56] on div at bounding box center [8, 56] width 4 height 4
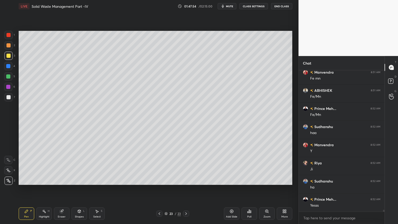
click at [62, 180] on icon at bounding box center [61, 211] width 3 height 3
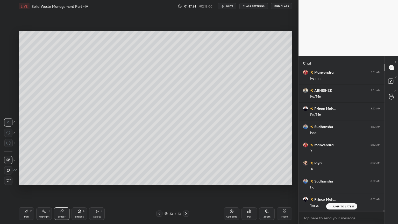
scroll to position [11194, 0]
click at [28, 180] on div "Pen" at bounding box center [26, 216] width 5 height 3
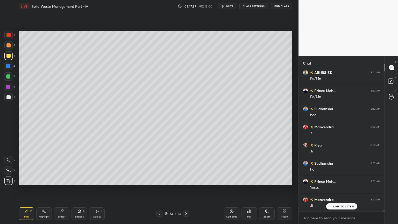
click at [62, 180] on icon at bounding box center [61, 211] width 3 height 3
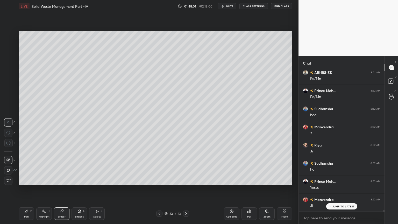
click at [81, 180] on div "Shapes L" at bounding box center [79, 213] width 16 height 12
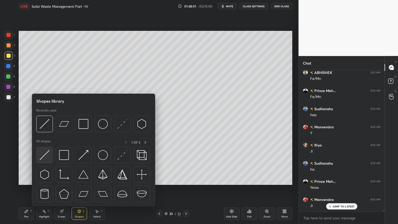
click at [45, 156] on img at bounding box center [45, 155] width 10 height 10
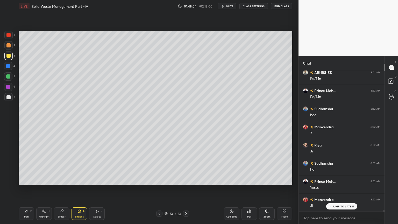
click at [27, 180] on icon at bounding box center [26, 211] width 4 height 4
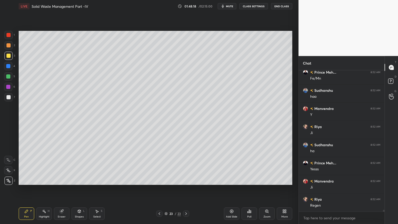
click at [9, 96] on div at bounding box center [8, 97] width 4 height 4
click at [22, 180] on div "Pen P" at bounding box center [27, 213] width 16 height 12
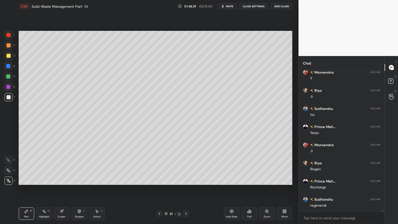
click at [8, 59] on div at bounding box center [8, 56] width 8 height 8
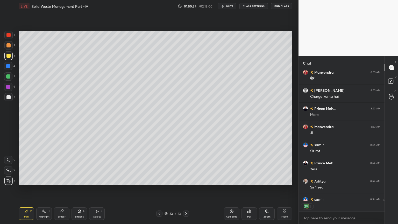
scroll to position [129, 84]
click at [231, 180] on icon at bounding box center [231, 211] width 4 height 4
click at [8, 54] on div at bounding box center [8, 56] width 4 height 4
click at [9, 169] on icon at bounding box center [8, 170] width 5 height 4
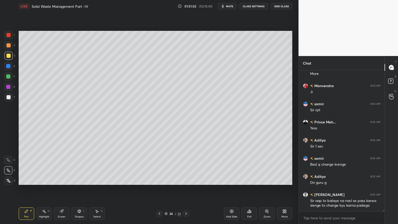
scroll to position [2, 2]
click at [160, 180] on div at bounding box center [159, 213] width 6 height 6
click at [185, 180] on icon at bounding box center [186, 213] width 4 height 4
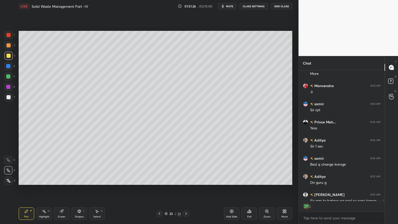
click at [83, 180] on div "Shapes L" at bounding box center [79, 213] width 16 height 12
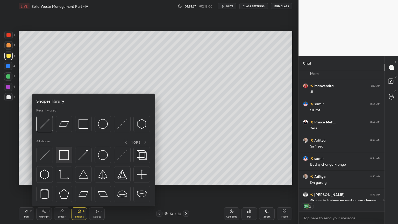
click at [63, 156] on img at bounding box center [64, 155] width 10 height 10
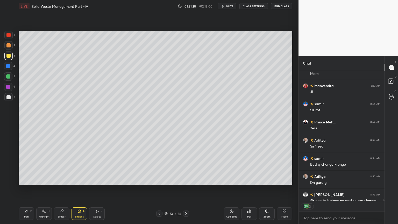
click at [8, 35] on div at bounding box center [8, 35] width 4 height 4
click at [186, 180] on icon at bounding box center [186, 213] width 4 height 4
click at [7, 59] on div at bounding box center [8, 56] width 8 height 8
click at [27, 180] on div "Pen" at bounding box center [26, 216] width 5 height 3
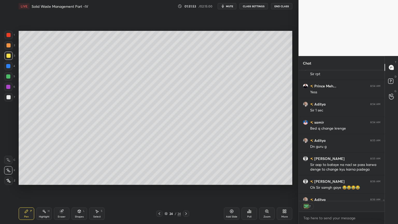
scroll to position [140, 84]
click at [66, 180] on div "Eraser" at bounding box center [62, 213] width 16 height 12
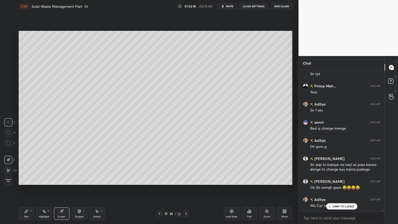
click at [26, 180] on icon at bounding box center [26, 211] width 3 height 3
click at [61, 180] on icon at bounding box center [61, 211] width 3 height 3
click at [26, 180] on div "Pen P" at bounding box center [27, 213] width 16 height 12
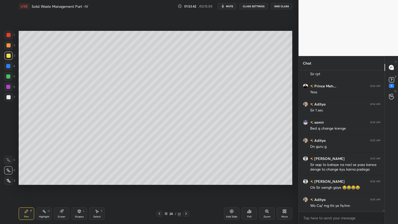
scroll to position [11598, 0]
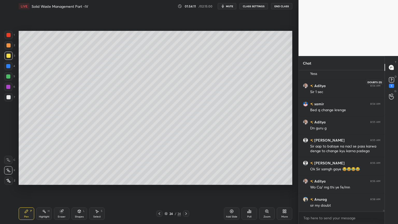
click at [391, 82] on rect at bounding box center [391, 79] width 5 height 5
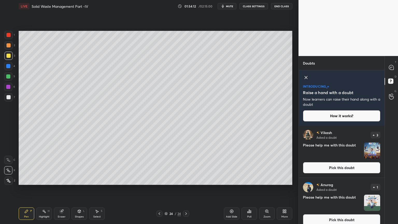
click at [355, 180] on button "Pick this doubt" at bounding box center [341, 219] width 77 height 11
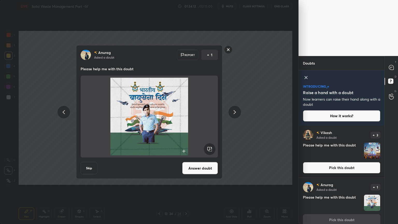
scroll to position [6, 0]
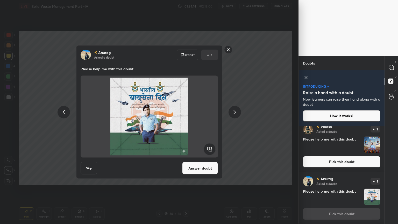
click at [231, 52] on rect at bounding box center [228, 50] width 8 height 8
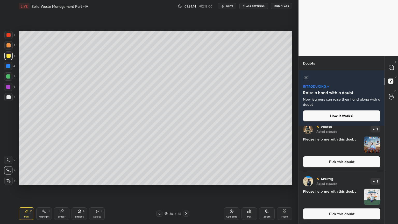
scroll to position [0, 0]
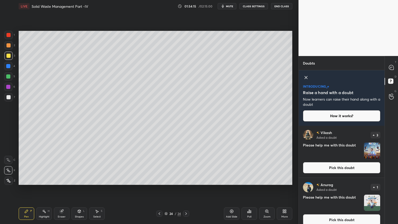
click at [392, 69] on icon at bounding box center [391, 67] width 5 height 5
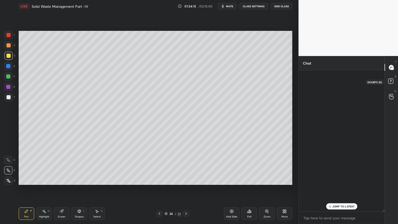
scroll to position [140, 84]
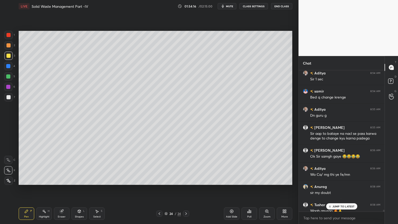
click at [343, 180] on p "JUMP TO LATEST" at bounding box center [343, 206] width 22 height 3
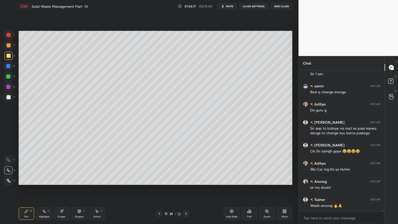
scroll to position [11634, 0]
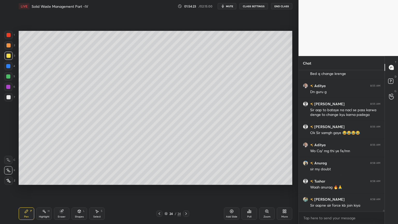
click at [230, 7] on span "mute" at bounding box center [229, 6] width 7 height 4
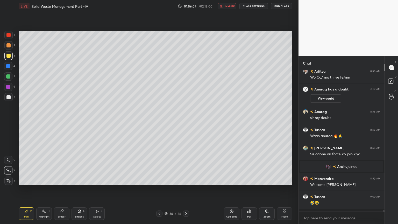
scroll to position [11297, 0]
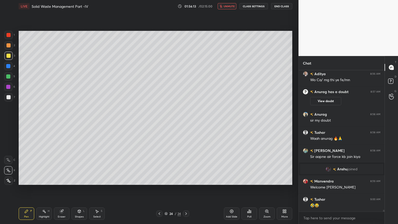
click at [232, 6] on span "unmute" at bounding box center [229, 6] width 11 height 4
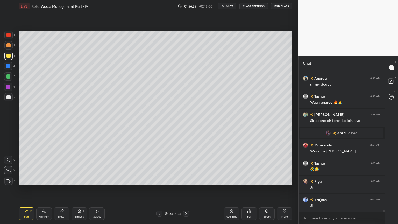
scroll to position [11352, 0]
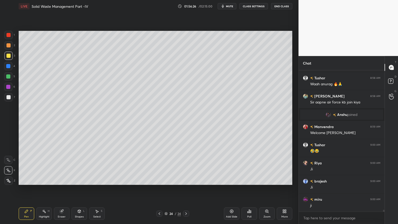
click at [231, 180] on div "Add Slide" at bounding box center [232, 213] width 16 height 12
click at [9, 95] on div at bounding box center [8, 97] width 4 height 4
click at [160, 180] on icon at bounding box center [159, 213] width 4 height 4
click at [185, 180] on icon at bounding box center [186, 213] width 4 height 4
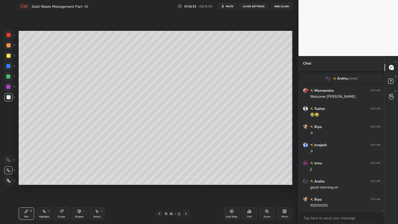
scroll to position [11406, 0]
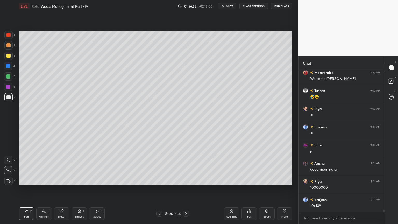
click at [81, 180] on icon at bounding box center [79, 211] width 4 height 4
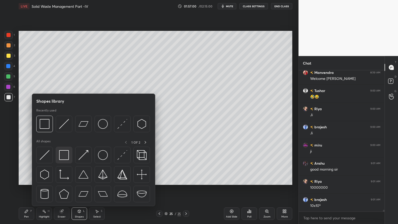
click at [62, 157] on img at bounding box center [64, 155] width 10 height 10
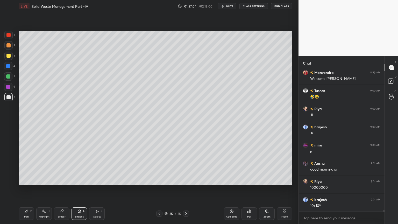
click at [21, 180] on div "Pen P" at bounding box center [27, 213] width 16 height 12
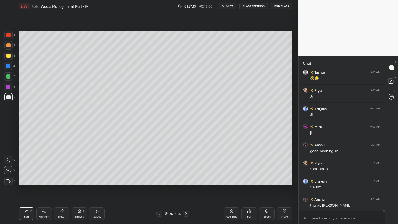
click at [77, 180] on div "Shapes" at bounding box center [79, 216] width 9 height 3
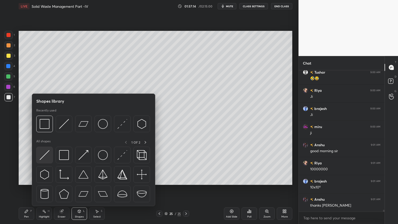
click at [44, 160] on div at bounding box center [44, 155] width 17 height 17
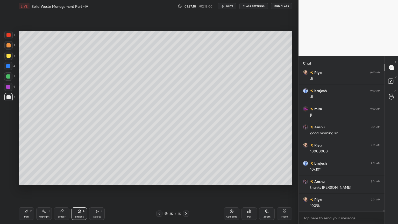
click at [26, 180] on div "Pen" at bounding box center [26, 216] width 5 height 3
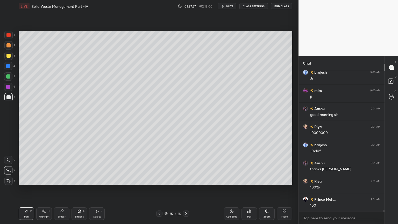
click at [158, 180] on icon at bounding box center [159, 213] width 4 height 4
click at [187, 180] on icon at bounding box center [186, 213] width 4 height 4
click at [80, 180] on icon at bounding box center [79, 211] width 3 height 3
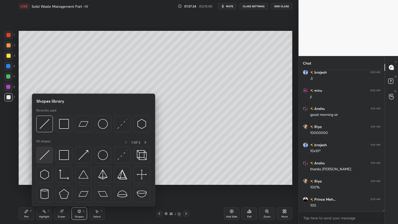
click at [43, 154] on img at bounding box center [45, 155] width 10 height 10
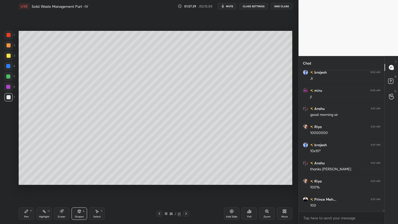
click at [22, 180] on div "Pen P" at bounding box center [27, 213] width 16 height 12
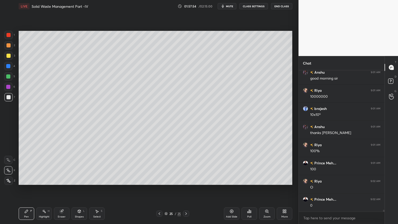
scroll to position [11515, 0]
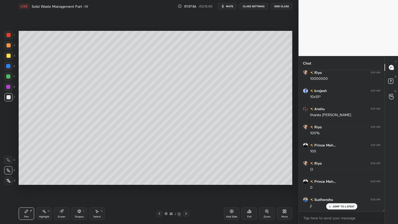
click at [160, 180] on icon at bounding box center [159, 213] width 4 height 4
click at [78, 180] on icon at bounding box center [79, 211] width 3 height 3
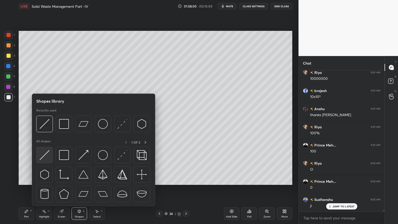
click at [47, 157] on img at bounding box center [45, 155] width 10 height 10
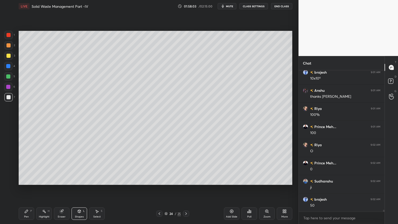
scroll to position [11551, 0]
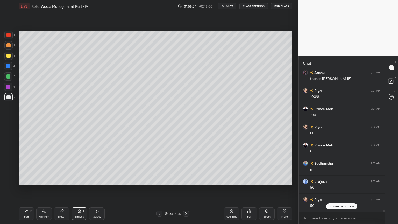
click at [158, 180] on icon at bounding box center [159, 213] width 4 height 4
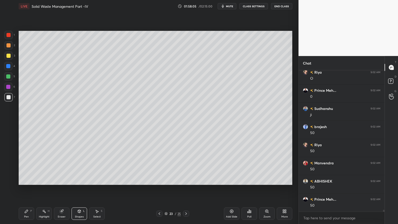
click at [185, 180] on icon at bounding box center [186, 213] width 4 height 4
click at [186, 180] on icon at bounding box center [186, 213] width 4 height 4
click at [26, 180] on icon at bounding box center [26, 211] width 3 height 3
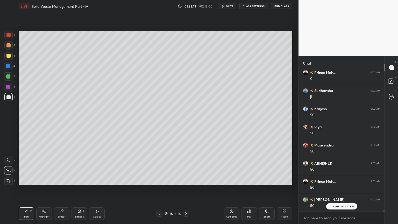
click at [81, 180] on icon at bounding box center [79, 211] width 4 height 4
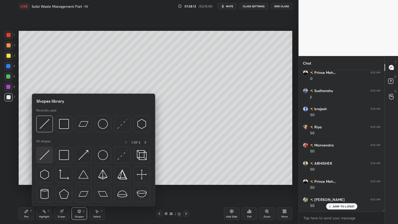
click at [46, 154] on img at bounding box center [45, 155] width 10 height 10
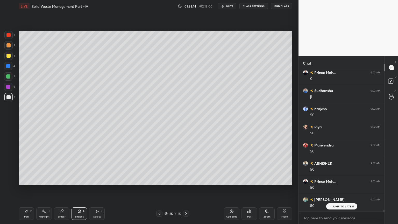
click at [6, 55] on div at bounding box center [8, 56] width 4 height 4
click at [28, 180] on div "Pen" at bounding box center [26, 216] width 5 height 3
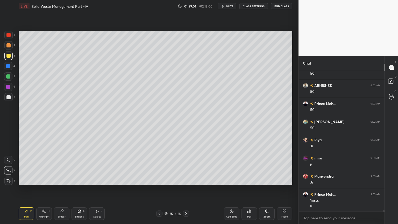
scroll to position [11719, 0]
click at [7, 99] on div at bounding box center [8, 97] width 4 height 4
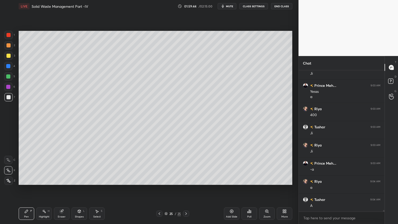
scroll to position [11828, 0]
click at [26, 180] on div "Pen" at bounding box center [26, 216] width 5 height 3
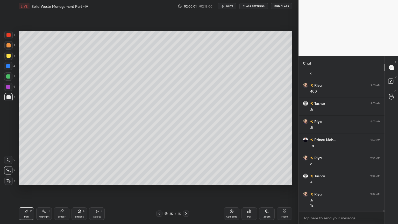
click at [79, 180] on div "Shapes L" at bounding box center [79, 213] width 16 height 12
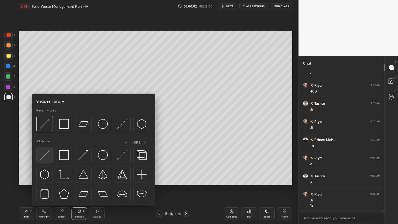
click at [40, 156] on img at bounding box center [45, 155] width 10 height 10
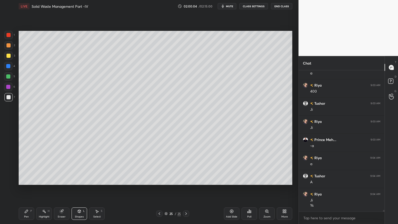
click at [24, 180] on div "Pen P" at bounding box center [27, 213] width 16 height 12
click at [159, 180] on icon at bounding box center [159, 213] width 4 height 4
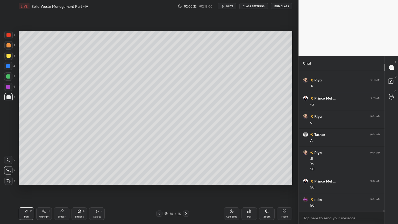
scroll to position [11893, 0]
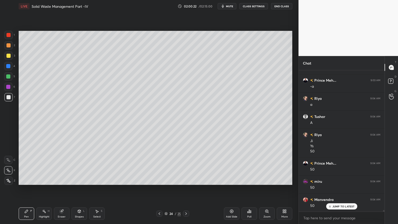
click at [185, 180] on icon at bounding box center [186, 213] width 2 height 3
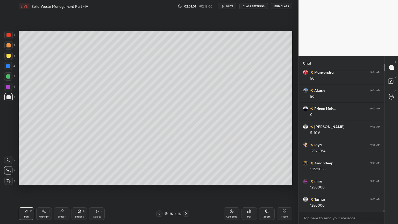
scroll to position [12038, 0]
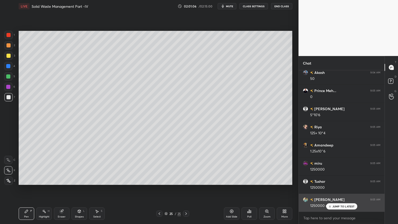
click at [347, 180] on p "JUMP TO LATEST" at bounding box center [343, 206] width 22 height 3
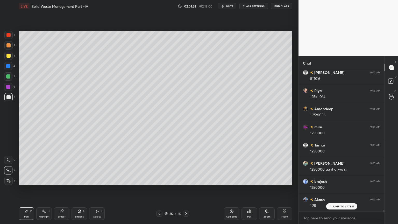
scroll to position [12092, 0]
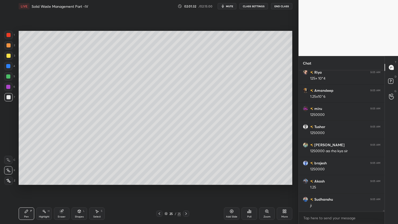
click at [231, 8] on span "mute" at bounding box center [229, 6] width 7 height 4
click at [229, 7] on span "unmute" at bounding box center [229, 6] width 11 height 4
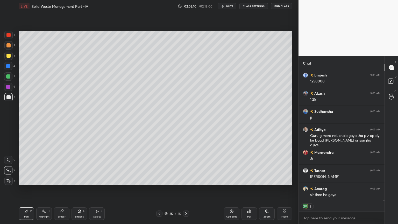
scroll to position [12198, 0]
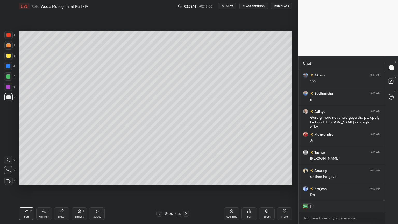
click at [234, 180] on div "Add Slide" at bounding box center [231, 216] width 11 height 3
click at [10, 34] on div at bounding box center [8, 35] width 4 height 4
click at [10, 180] on icon at bounding box center [8, 181] width 5 height 4
click at [27, 180] on div "Pen" at bounding box center [26, 216] width 5 height 3
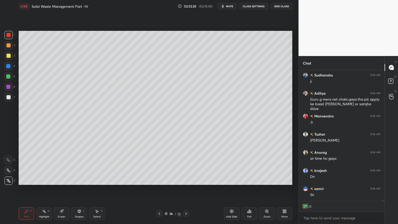
scroll to position [12239, 0]
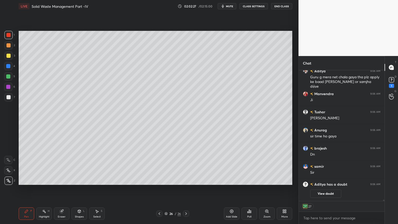
click at [77, 180] on div "Shapes L" at bounding box center [79, 213] width 16 height 12
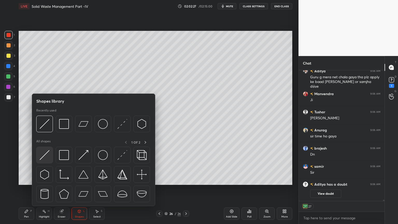
click at [44, 157] on img at bounding box center [45, 155] width 10 height 10
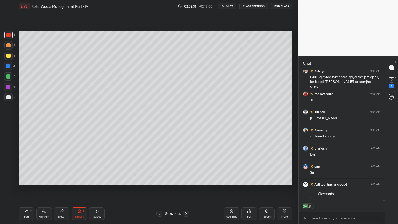
click at [161, 180] on icon at bounding box center [159, 213] width 4 height 4
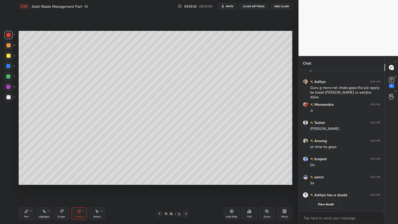
scroll to position [140, 84]
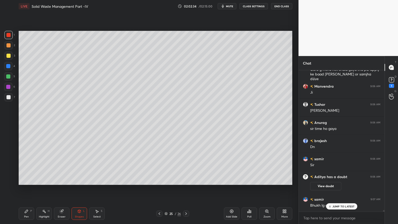
click at [396, 85] on div "1" at bounding box center [391, 81] width 10 height 9
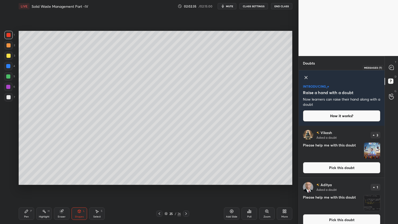
click at [393, 67] on icon at bounding box center [391, 67] width 5 height 5
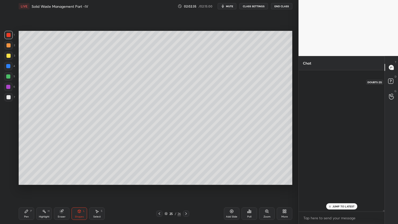
scroll to position [140, 84]
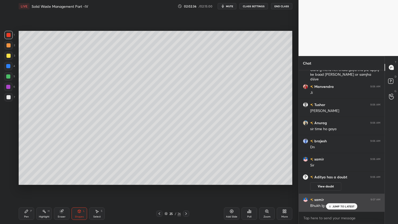
click at [331, 180] on icon at bounding box center [329, 206] width 3 height 3
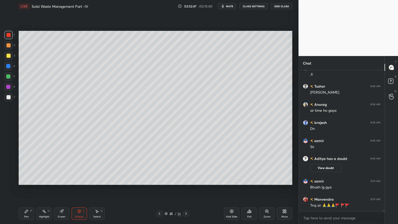
scroll to position [12105, 0]
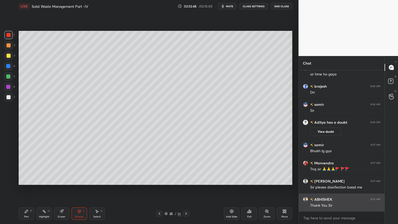
click at [338, 180] on div "Thank You Sir" at bounding box center [345, 205] width 70 height 5
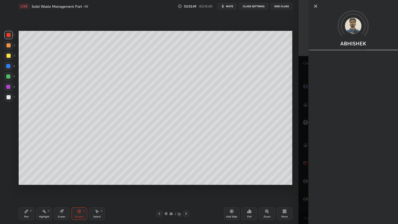
scroll to position [12141, 0]
click at [274, 180] on div "Setting up your live class Poll for secs No correct answer Start poll" at bounding box center [156, 107] width 278 height 191
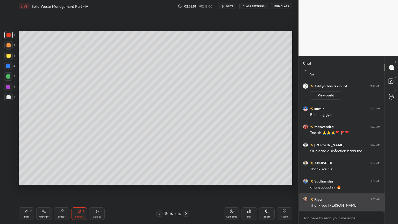
click at [338, 180] on div "Thank you [PERSON_NAME]" at bounding box center [345, 205] width 70 height 5
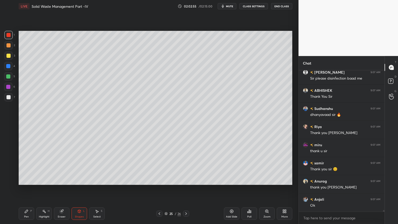
scroll to position [12269, 0]
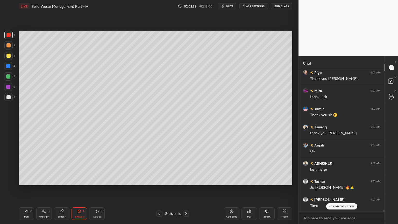
click at [283, 8] on button "End Class" at bounding box center [281, 6] width 21 height 6
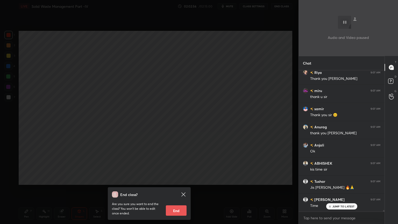
scroll to position [12305, 0]
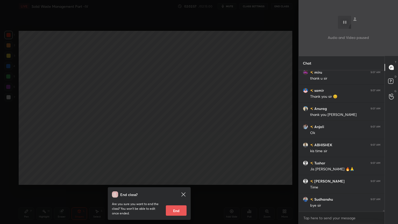
click at [177, 180] on button "End" at bounding box center [176, 210] width 21 height 10
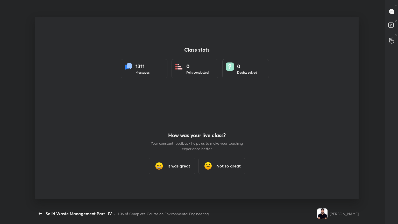
scroll to position [0, 0]
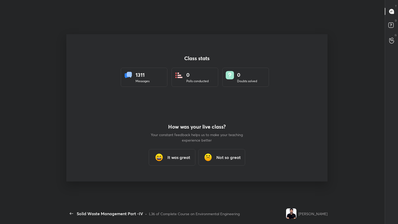
type textarea "x"
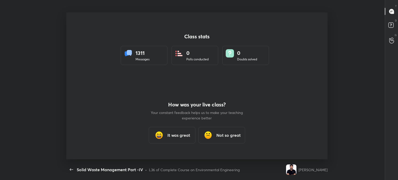
click at [183, 139] on div "It was great" at bounding box center [172, 135] width 47 height 17
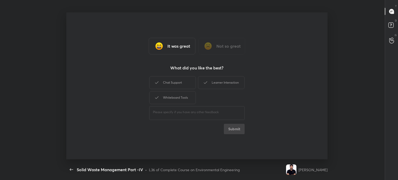
click at [185, 81] on div "Chat Support" at bounding box center [172, 82] width 47 height 13
click at [182, 98] on div "Whiteboard Tools" at bounding box center [172, 97] width 47 height 13
click at [218, 77] on div "Learner Interaction" at bounding box center [221, 82] width 47 height 13
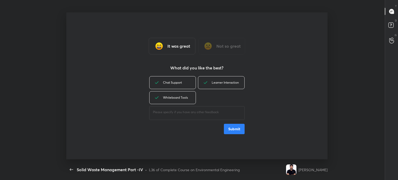
click at [236, 128] on button "Submit" at bounding box center [234, 129] width 21 height 10
